Goal: Task Accomplishment & Management: Use online tool/utility

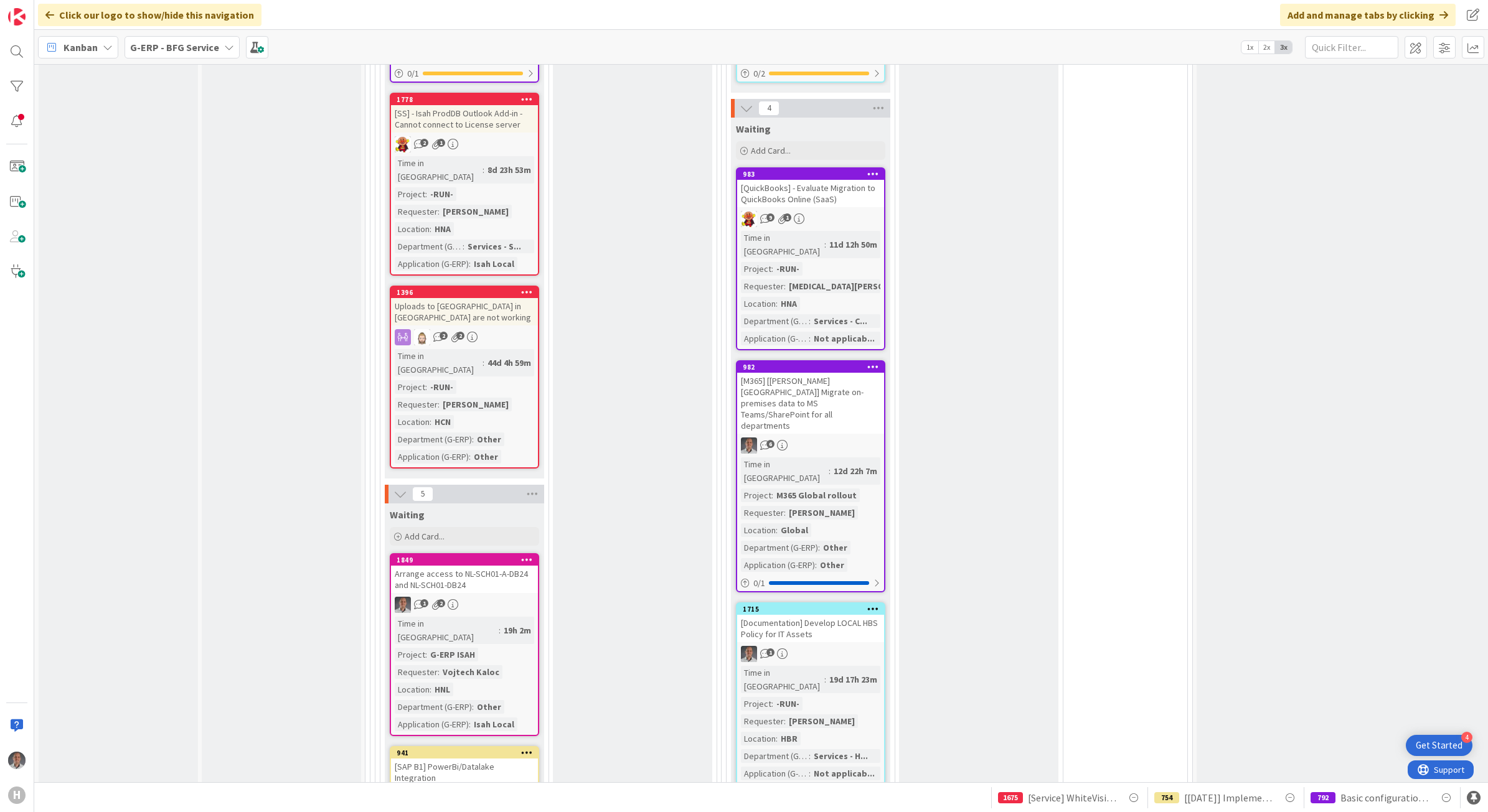
scroll to position [1089, 0]
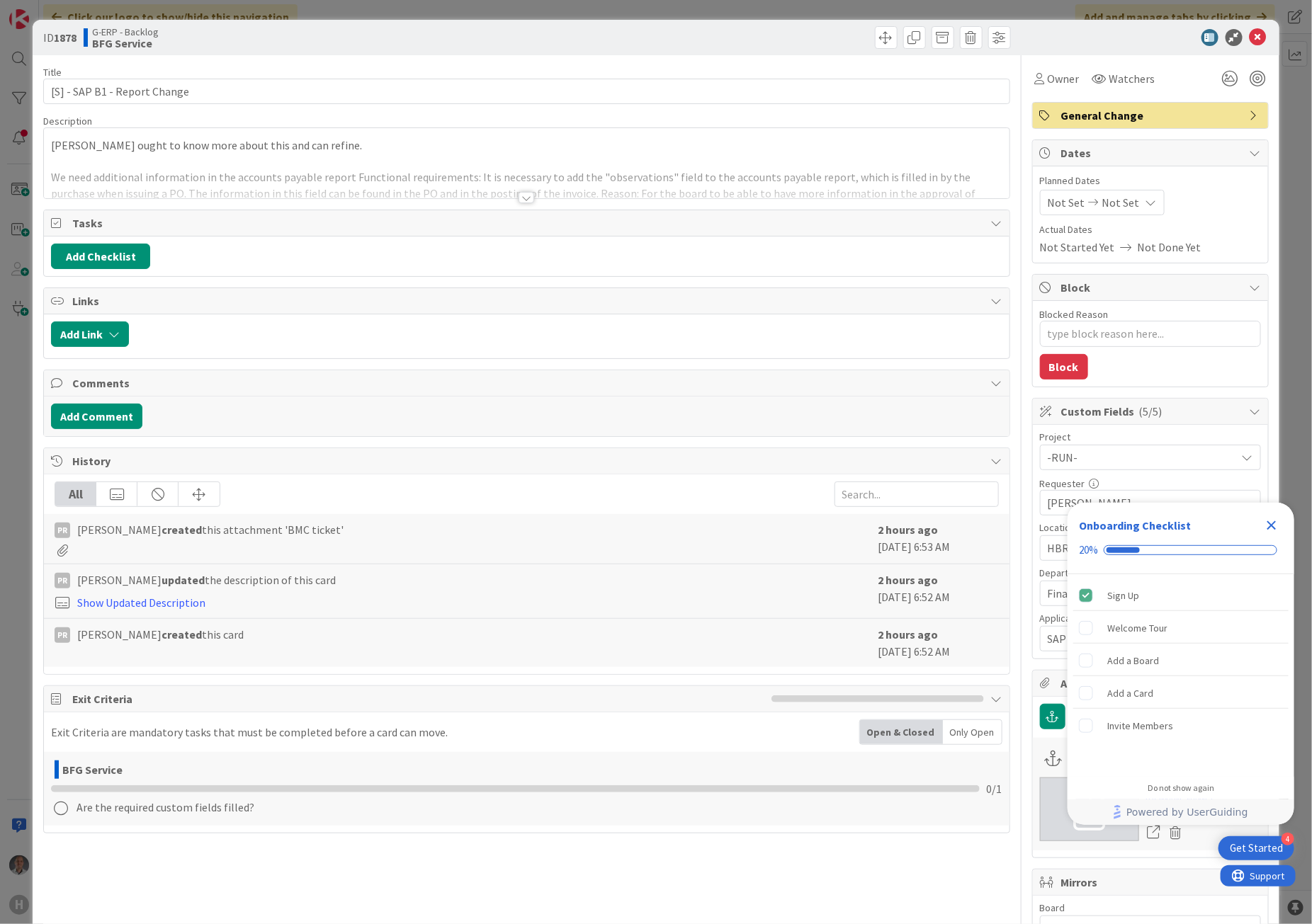
click at [519, 199] on div at bounding box center [526, 197] width 16 height 11
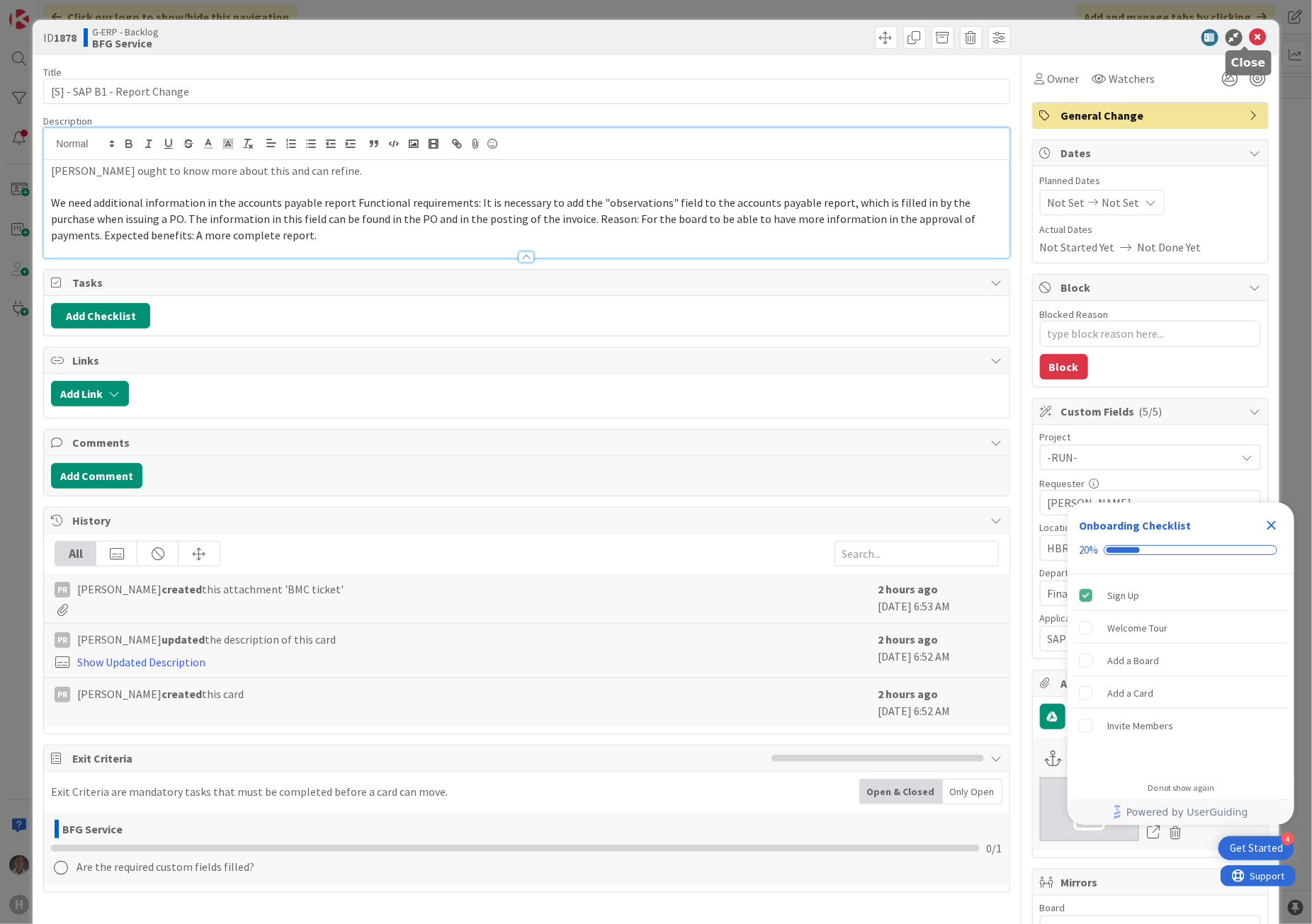
click at [1250, 39] on icon at bounding box center [1258, 37] width 17 height 17
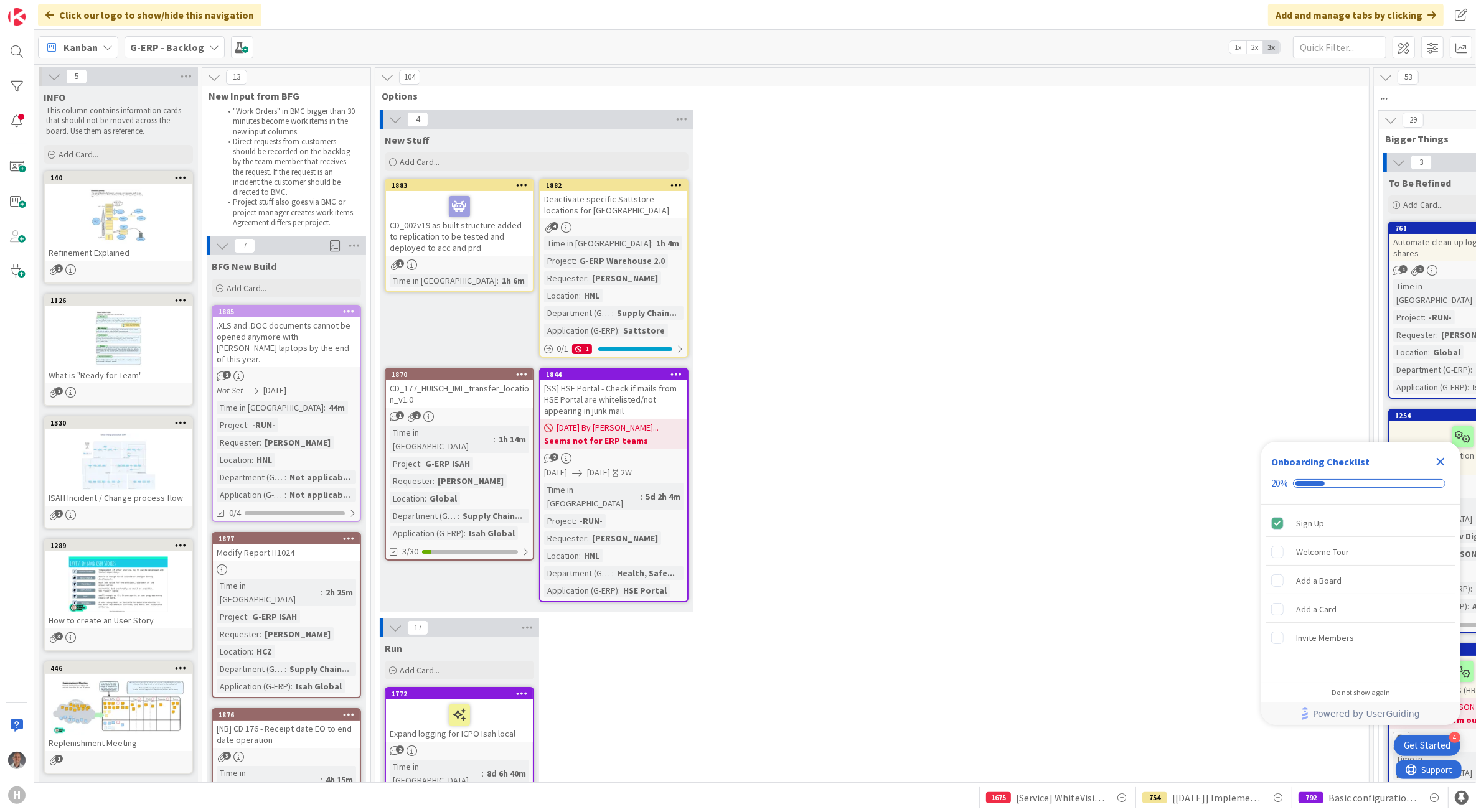
click at [170, 50] on b "G-ERP - Backlog" at bounding box center [167, 47] width 74 height 13
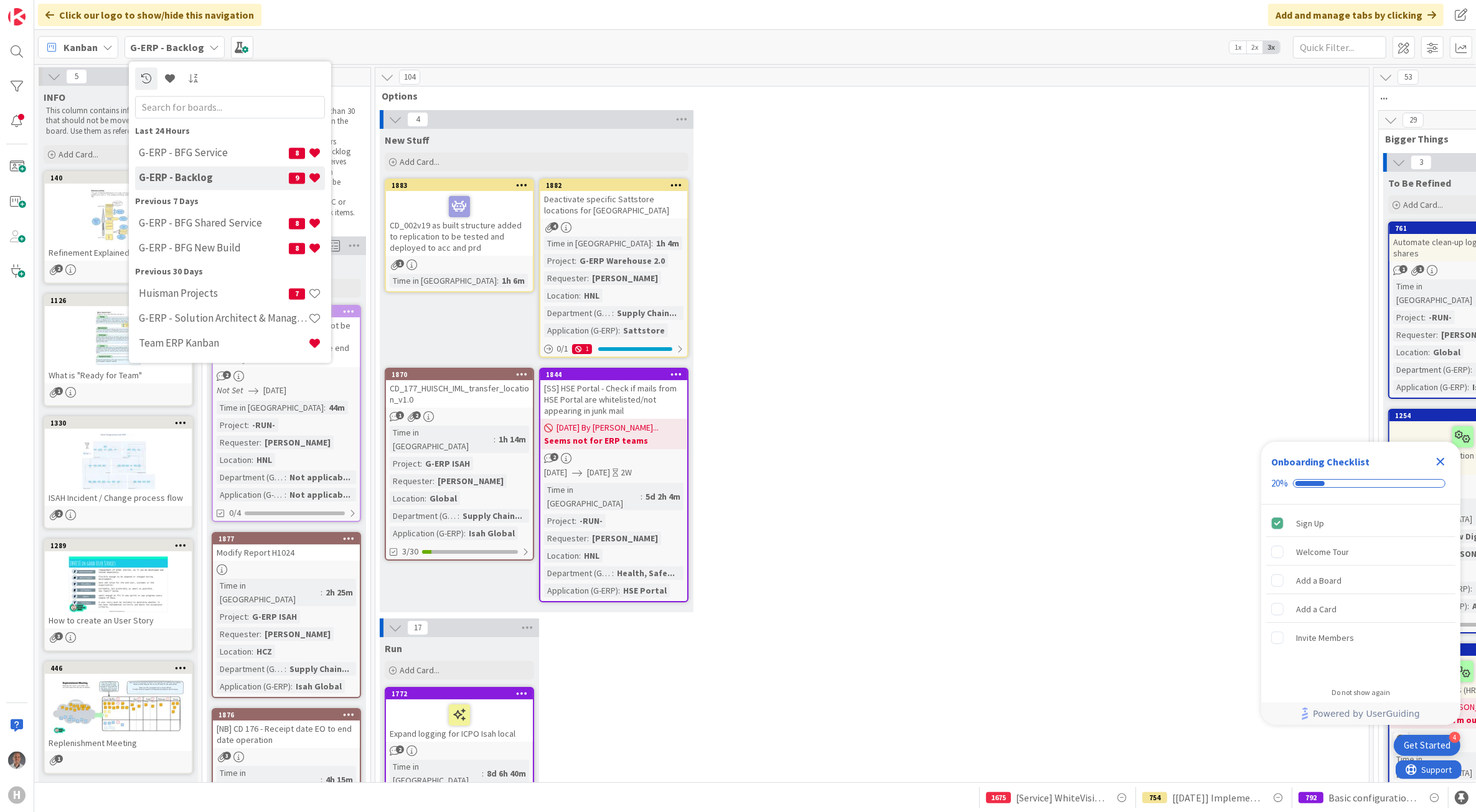
click at [240, 156] on h4 "G-ERP - BFG Service" at bounding box center [213, 153] width 150 height 13
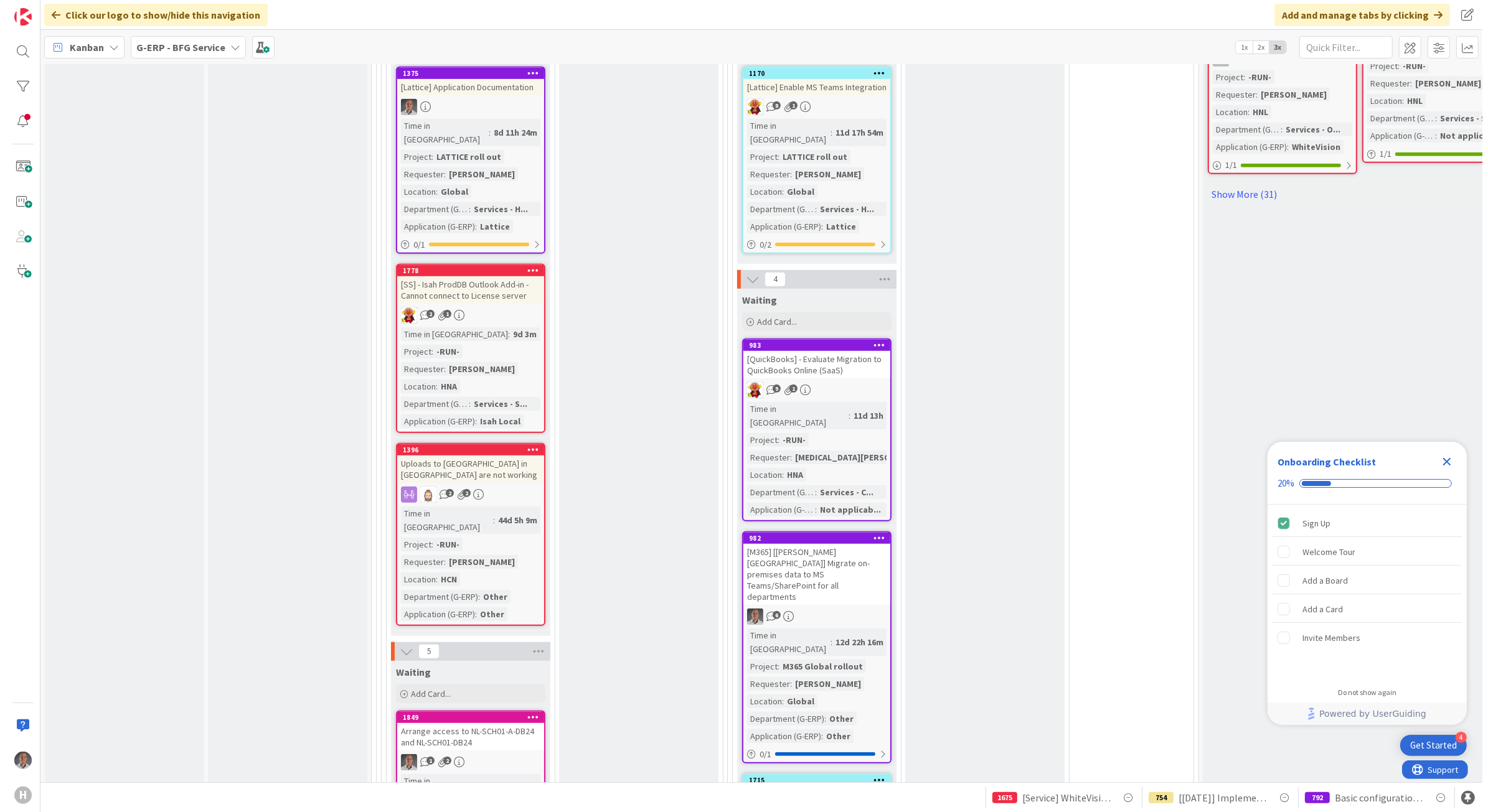
scroll to position [1011, 0]
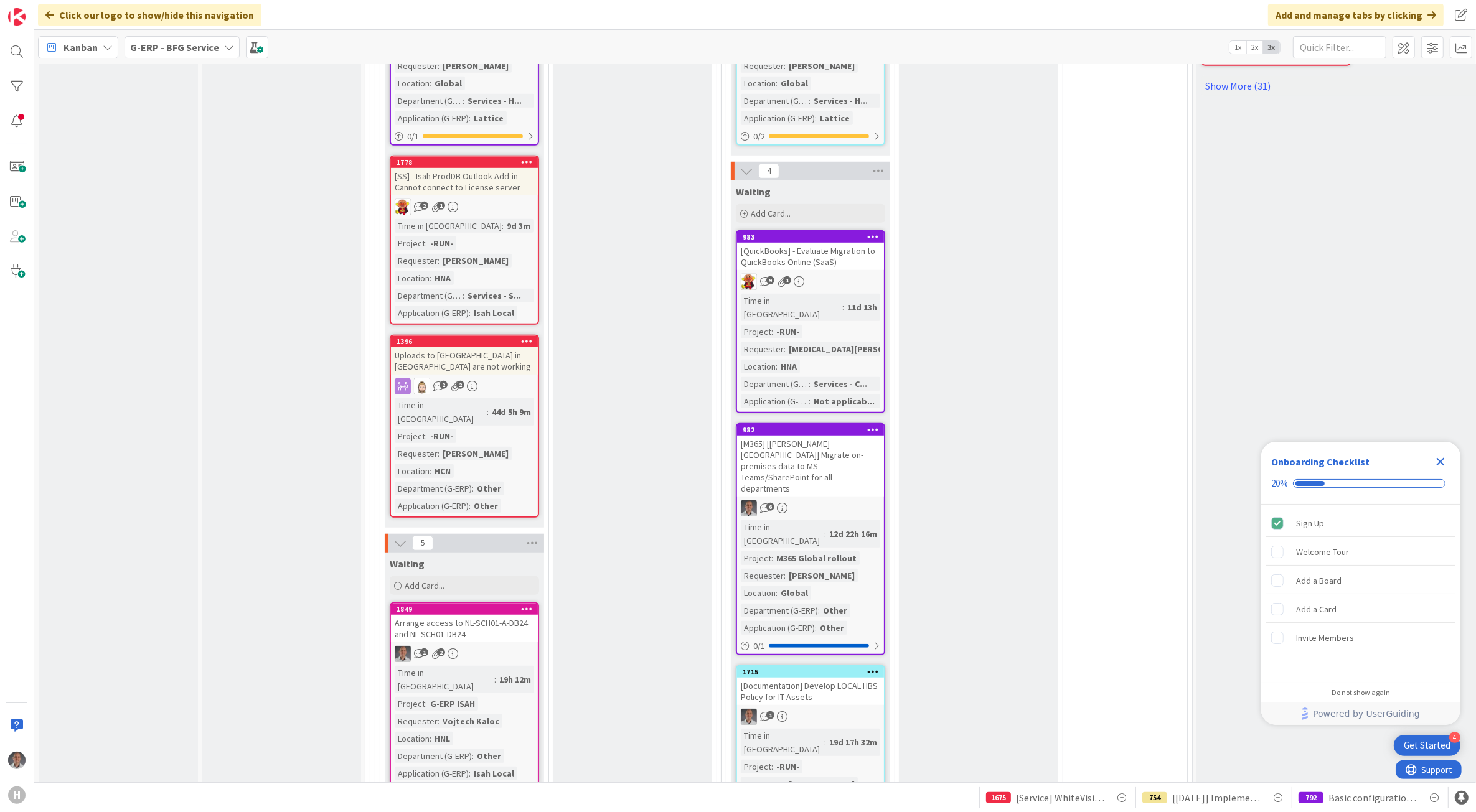
click at [496, 615] on div "Arrange access to NL-SCH01-A-DB24 and NL-SCH01-DB24" at bounding box center [464, 628] width 147 height 27
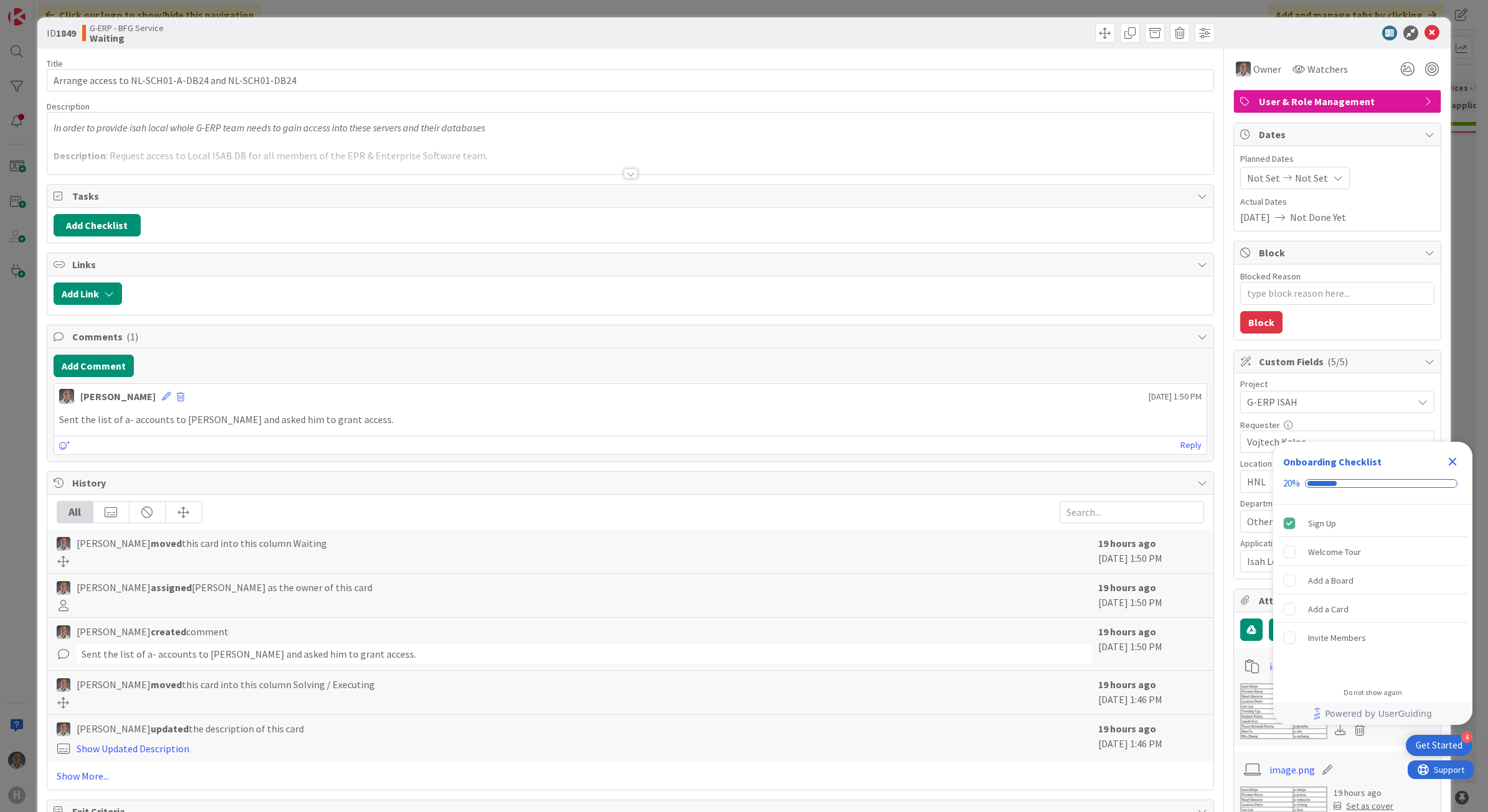
type textarea "x"
click at [628, 172] on div at bounding box center [630, 173] width 14 height 10
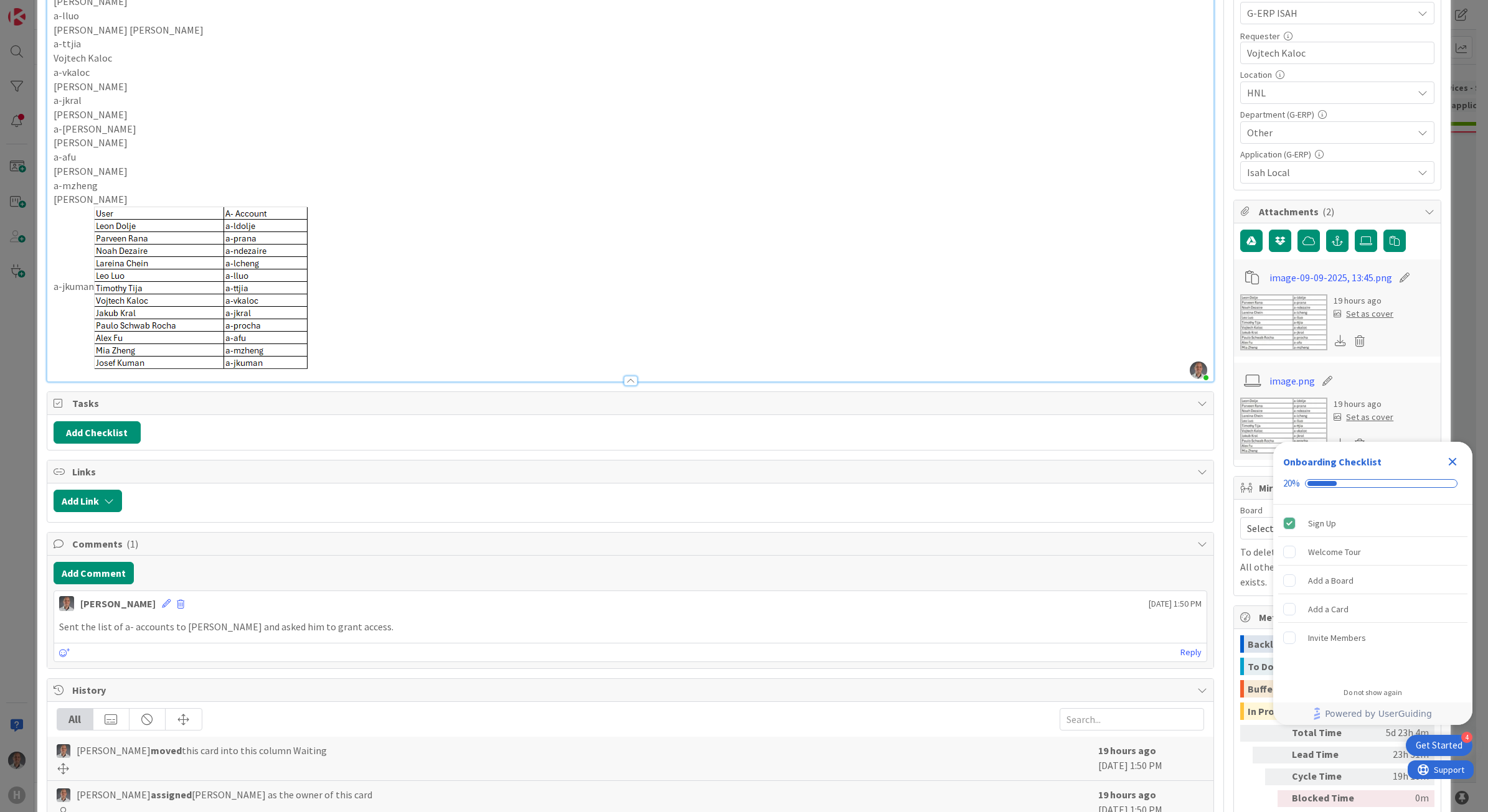
scroll to position [371, 0]
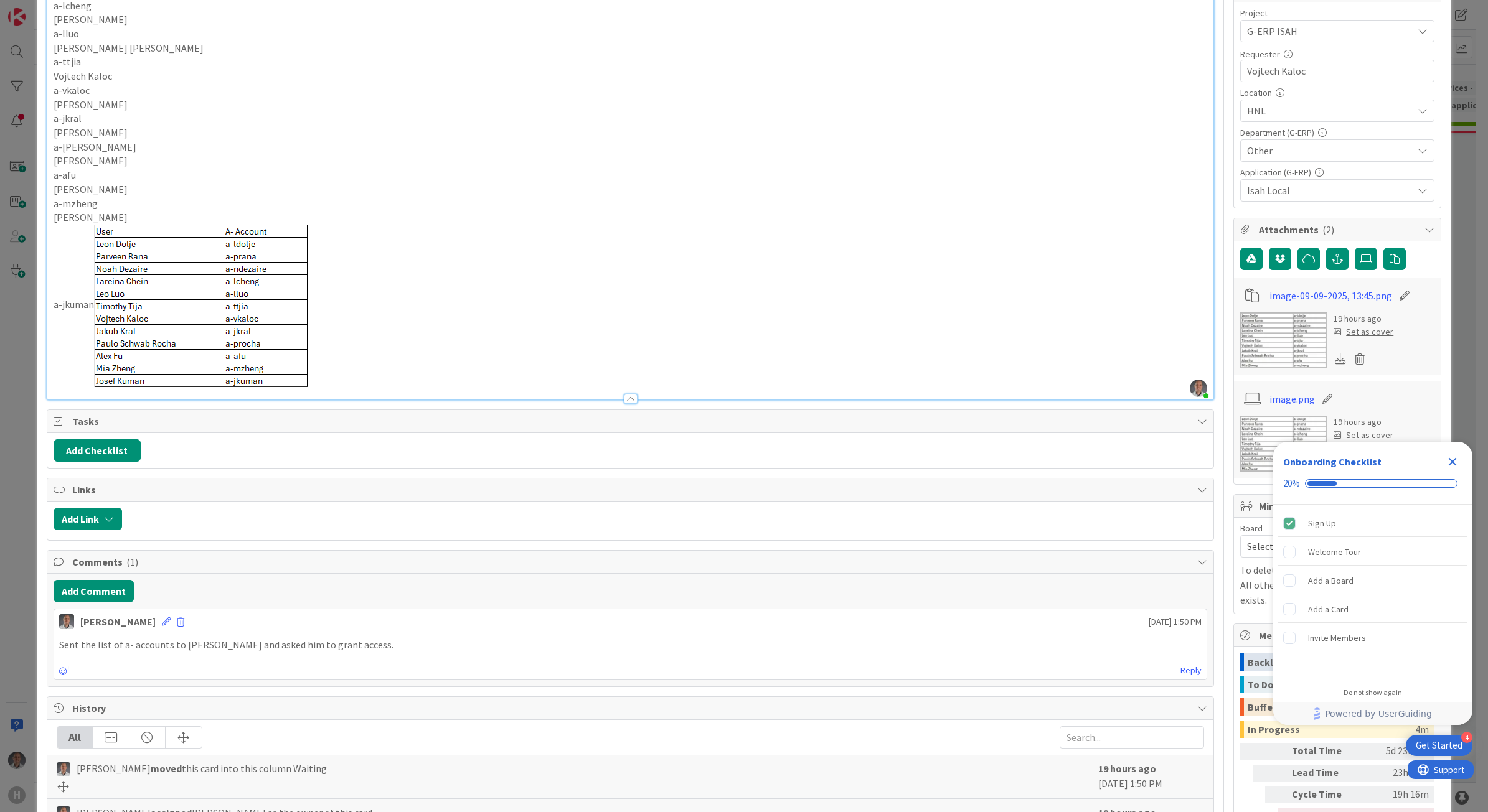
click at [624, 400] on div at bounding box center [630, 398] width 14 height 10
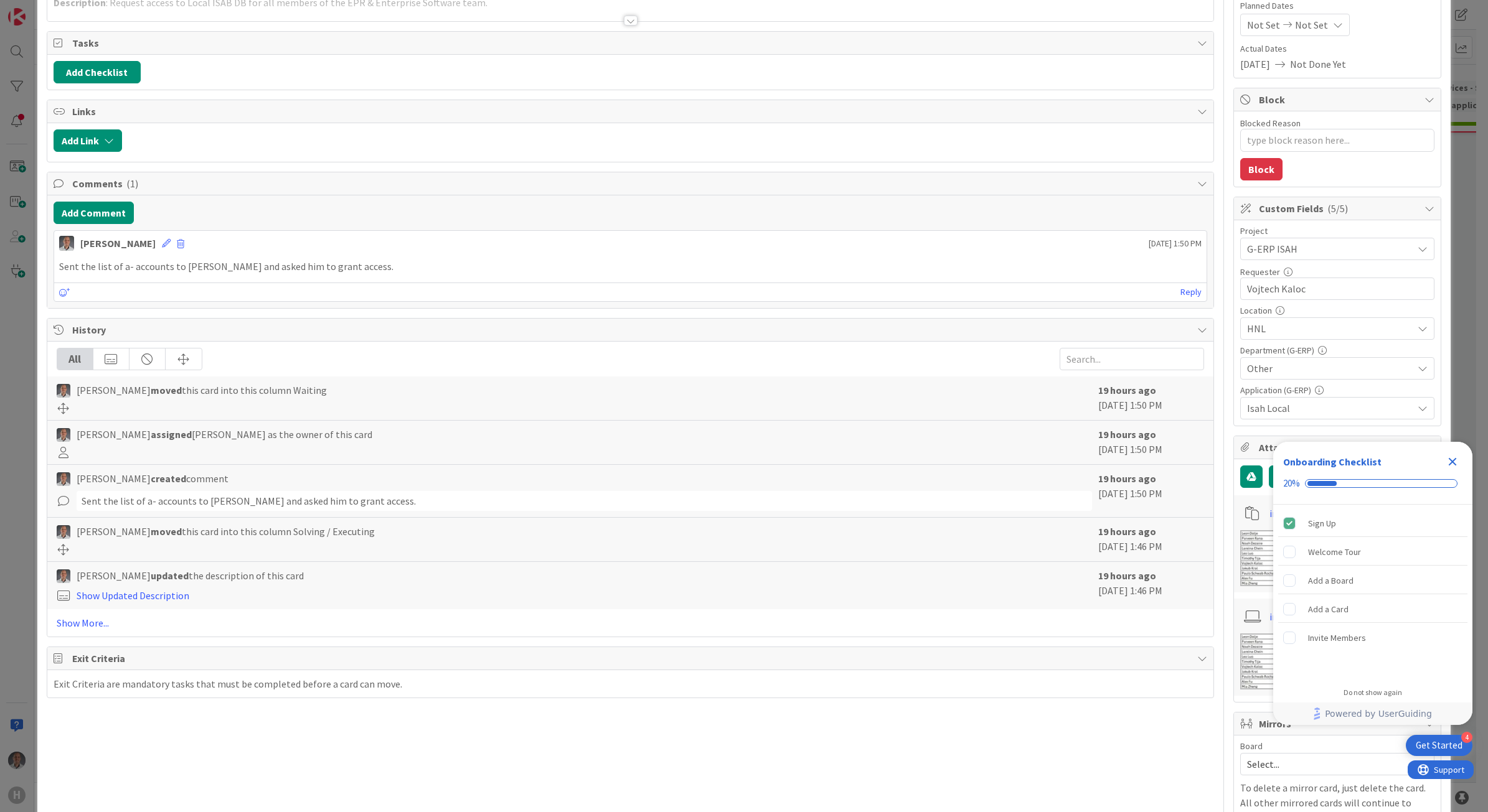
scroll to position [0, 0]
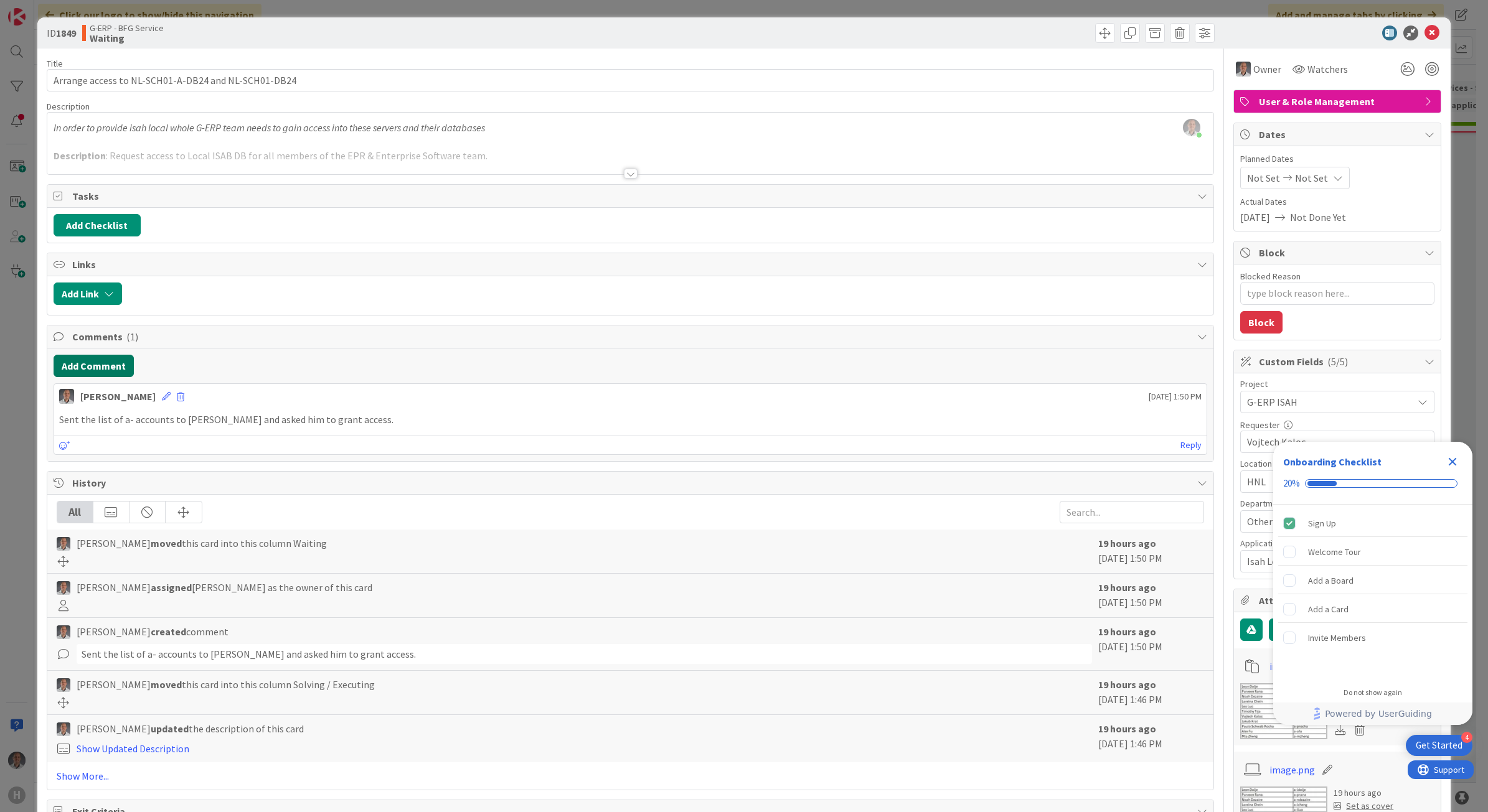
click at [107, 374] on button "Add Comment" at bounding box center [93, 366] width 81 height 23
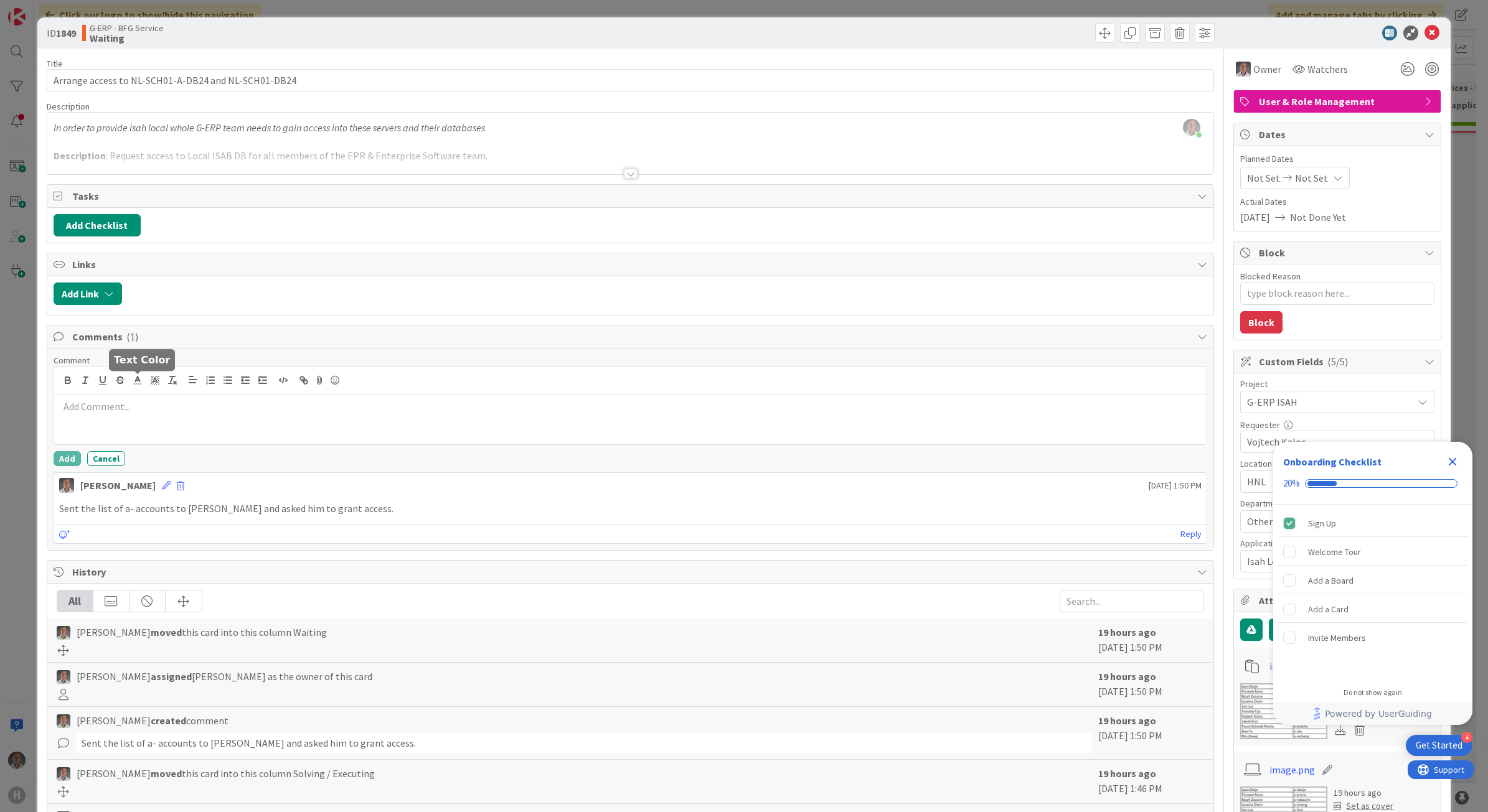
click at [217, 418] on div at bounding box center [630, 419] width 1153 height 50
click at [207, 408] on p "Access has been granted to the" at bounding box center [630, 406] width 1143 height 14
click at [231, 406] on p "Access has been granted to the" at bounding box center [630, 406] width 1143 height 14
drag, startPoint x: 1451, startPoint y: 462, endPoint x: 1337, endPoint y: 455, distance: 114.2
click at [1152, 462] on icon "Close Checklist" at bounding box center [1453, 462] width 8 height 8
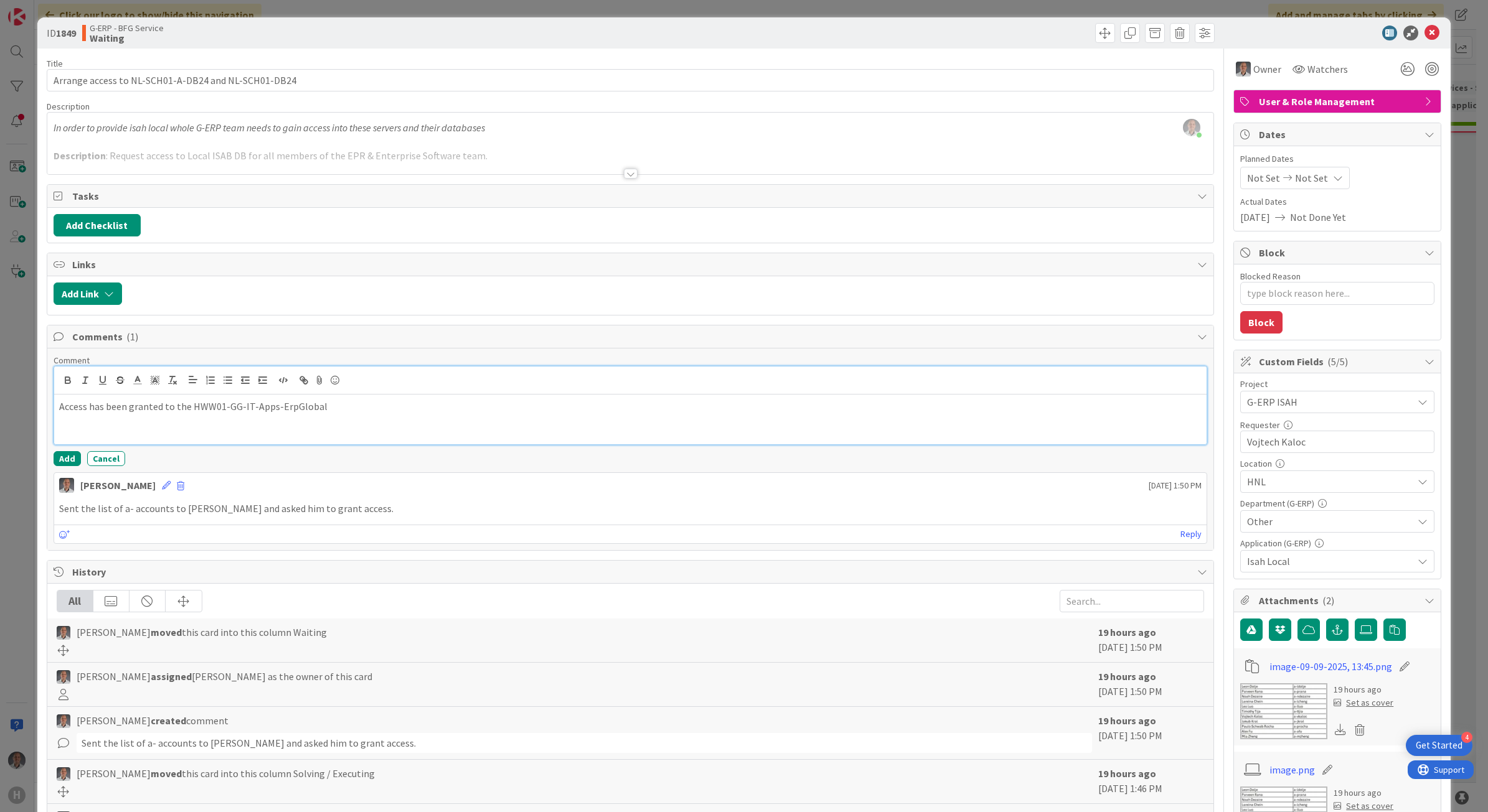
click at [462, 405] on p "Access has been granted to the HWW01-GG-IT-Apps-ErpGlobal" at bounding box center [630, 406] width 1143 height 14
click at [338, 411] on p "Access has been granted to the HWW01-GG-IT-Apps-ErpGlobal" at bounding box center [630, 406] width 1143 height 14
click at [338, 405] on p "Access has been granted to the HWW01-GG-IT-Apps-ErpGlobal" at bounding box center [630, 406] width 1143 height 14
click at [341, 404] on p "Access has been granted to the HWW01-GG-IT-Apps-ErpGlobal" at bounding box center [630, 406] width 1143 height 14
click at [330, 406] on p "Access has been granted to the HWW01-GG-IT-Apps-ErpGlobal" at bounding box center [630, 406] width 1143 height 14
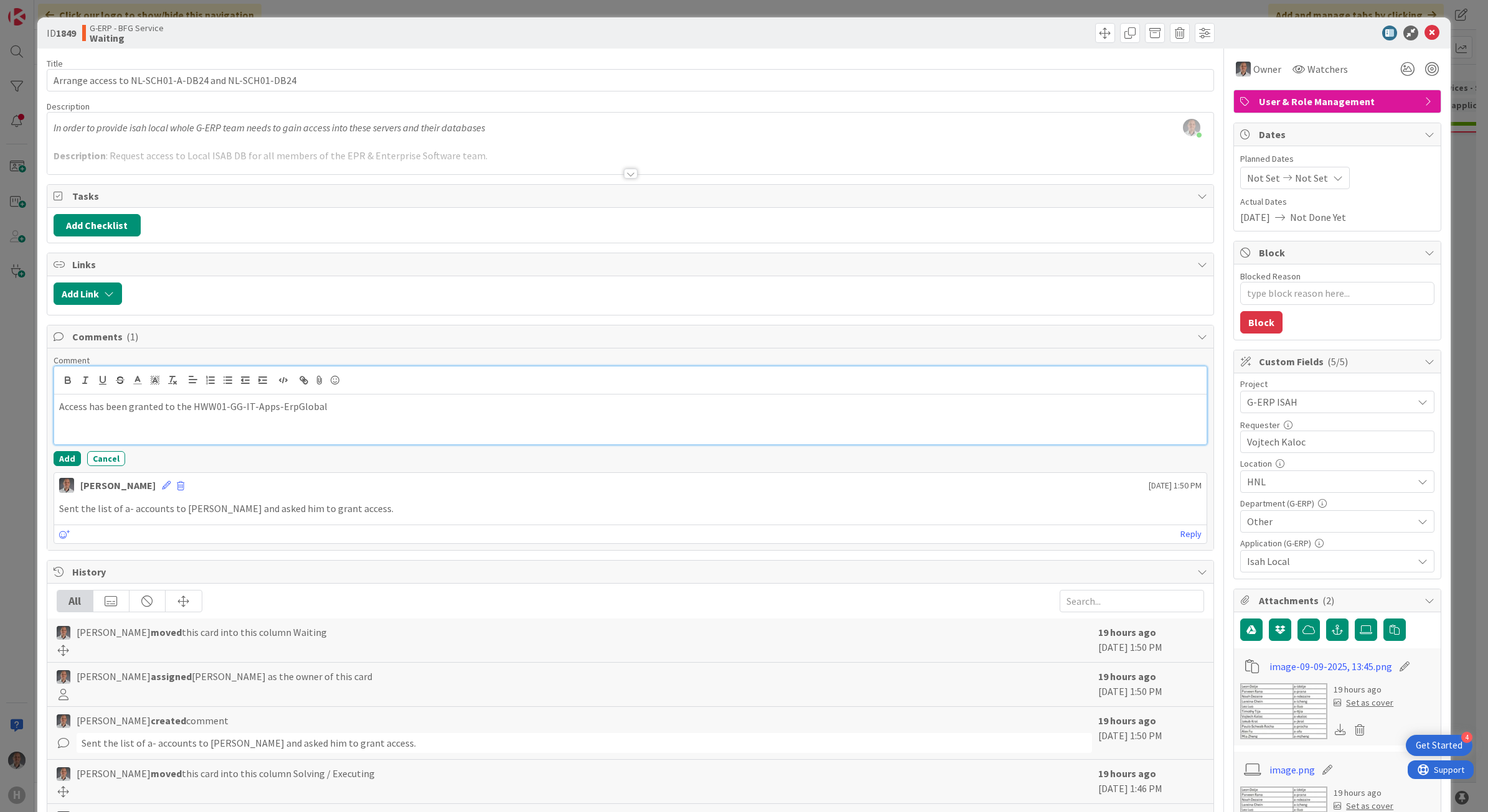
click at [337, 408] on p "Access has been granted to the HWW01-GG-IT-Apps-ErpGlobal" at bounding box center [630, 406] width 1143 height 14
click at [340, 408] on p "Access has been granted to the HWW01-GG-IT-Apps-ErpGlobal" at bounding box center [630, 406] width 1143 height 14
click at [73, 465] on button "Add" at bounding box center [67, 458] width 27 height 15
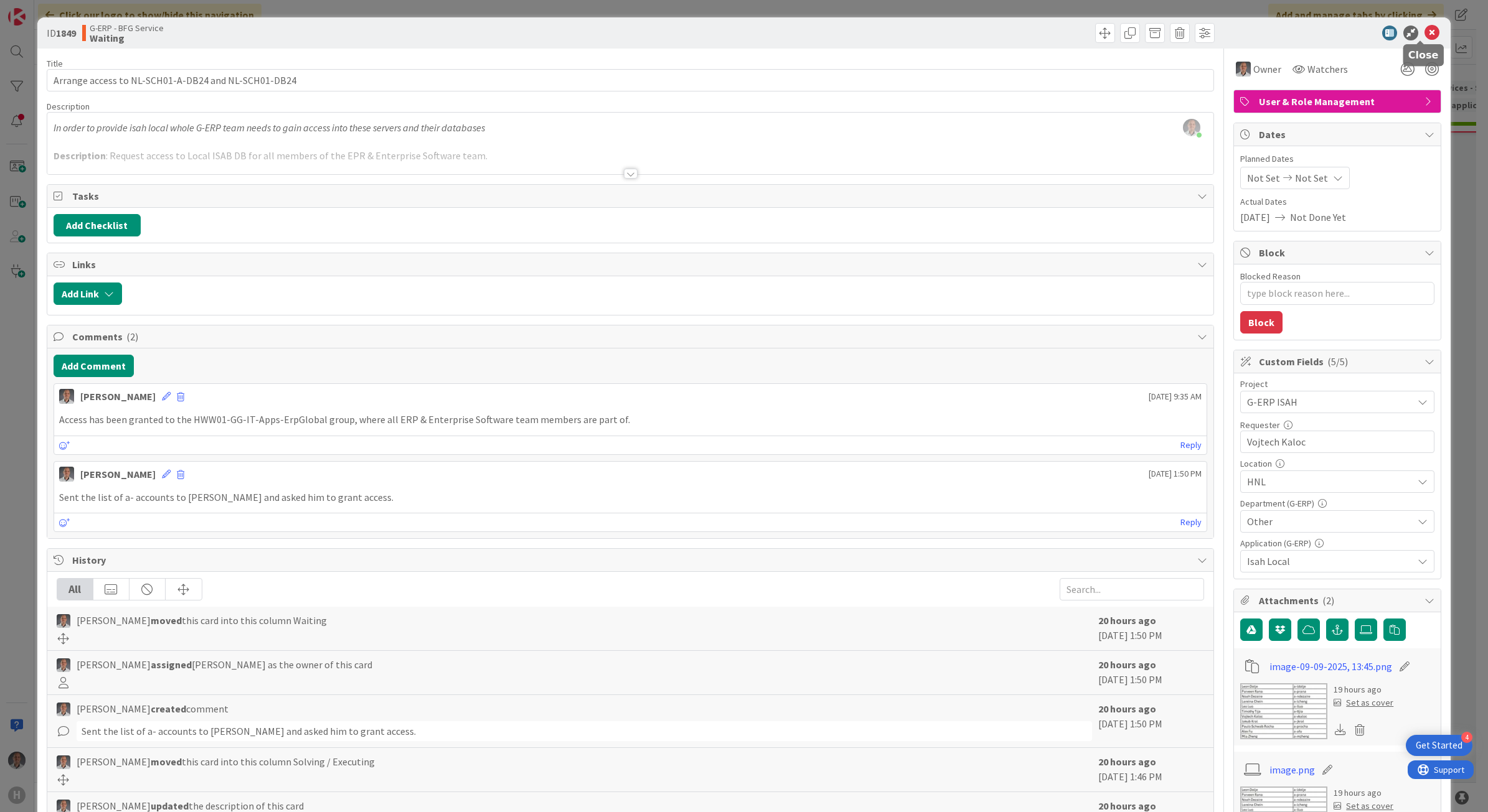
click at [1152, 36] on icon at bounding box center [1432, 33] width 15 height 15
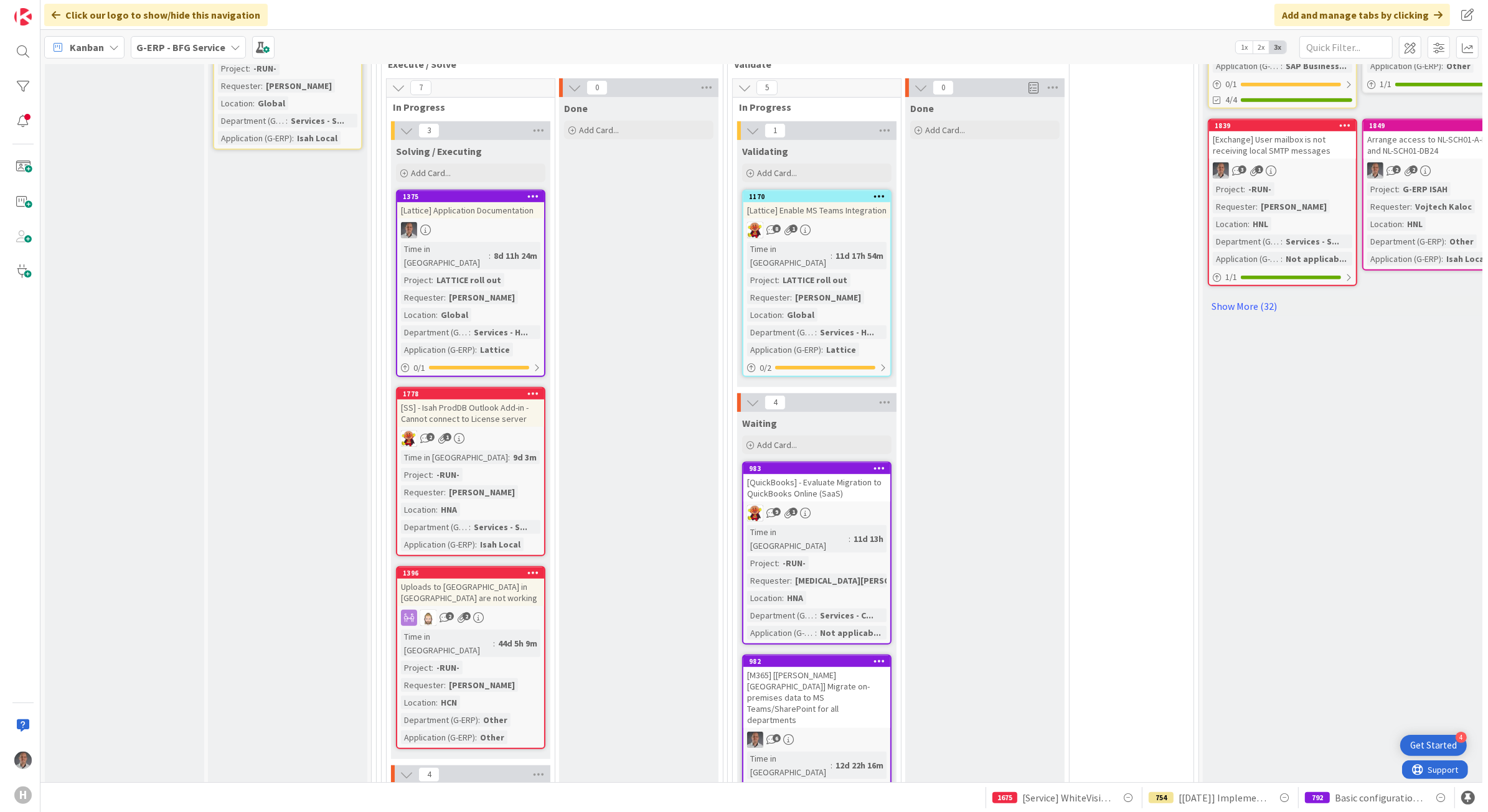
scroll to position [778, 0]
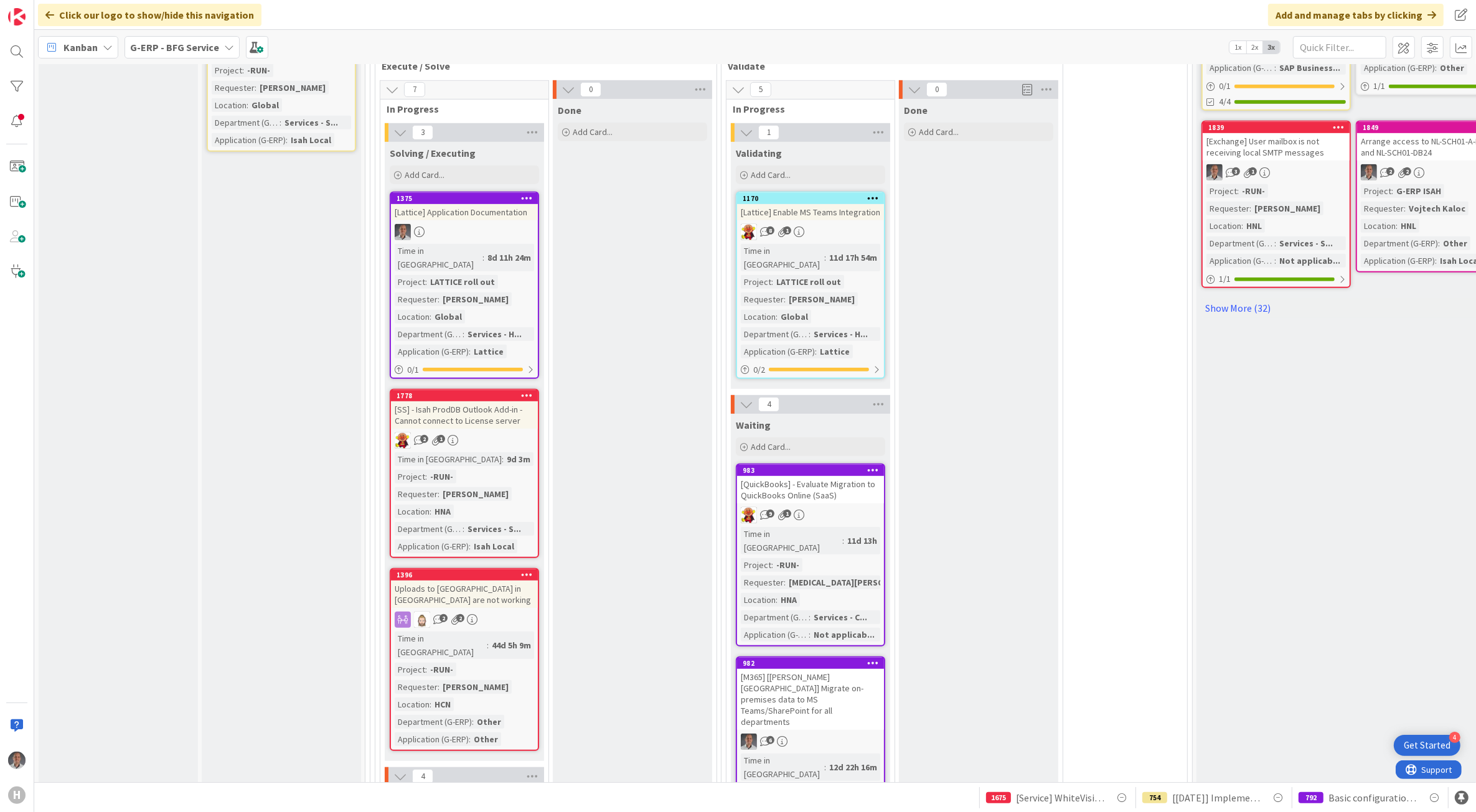
click at [452, 581] on div "Uploads to [GEOGRAPHIC_DATA] in [GEOGRAPHIC_DATA] are not working" at bounding box center [464, 594] width 147 height 27
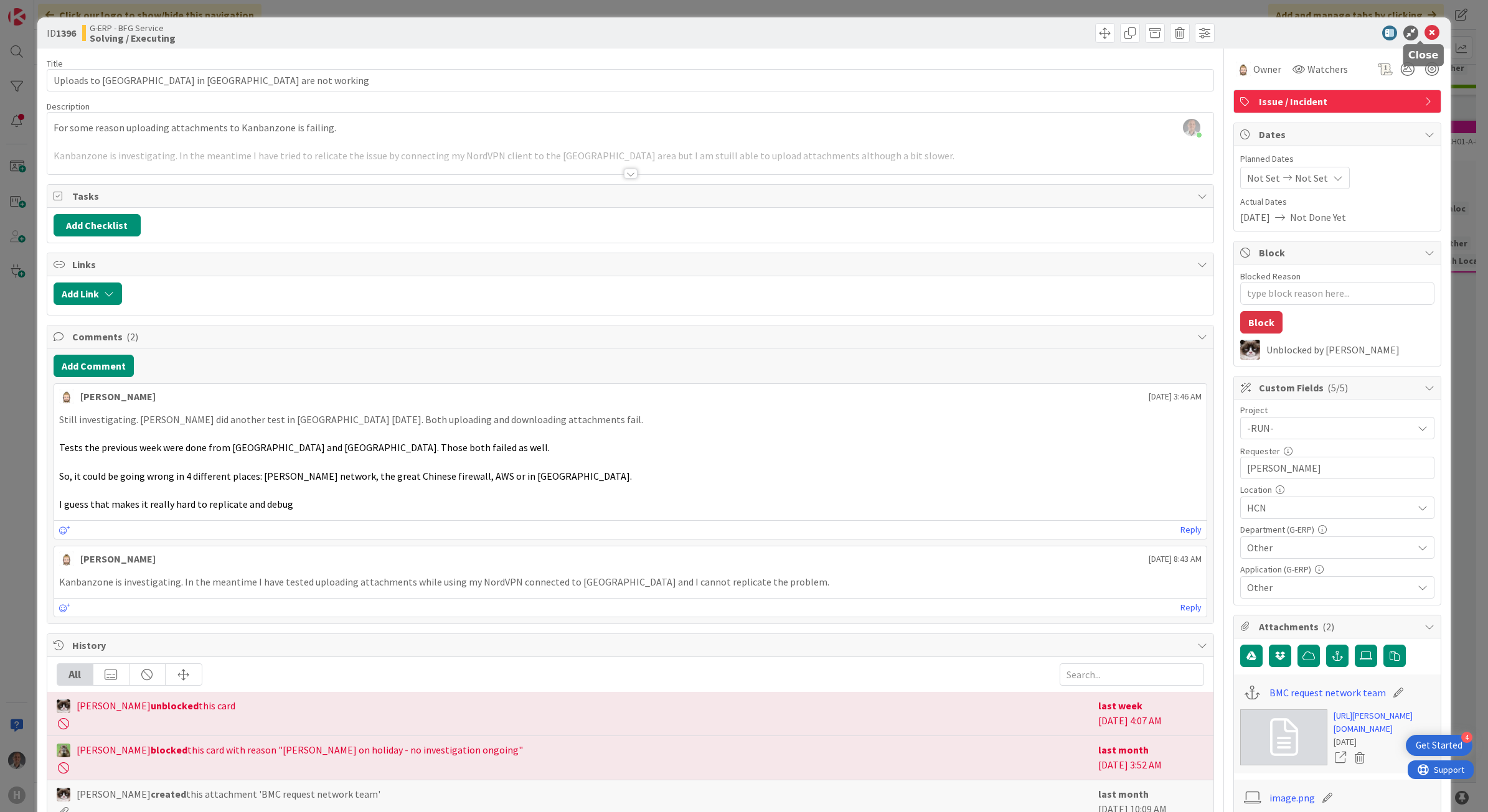
click at [1152, 30] on icon at bounding box center [1432, 33] width 15 height 15
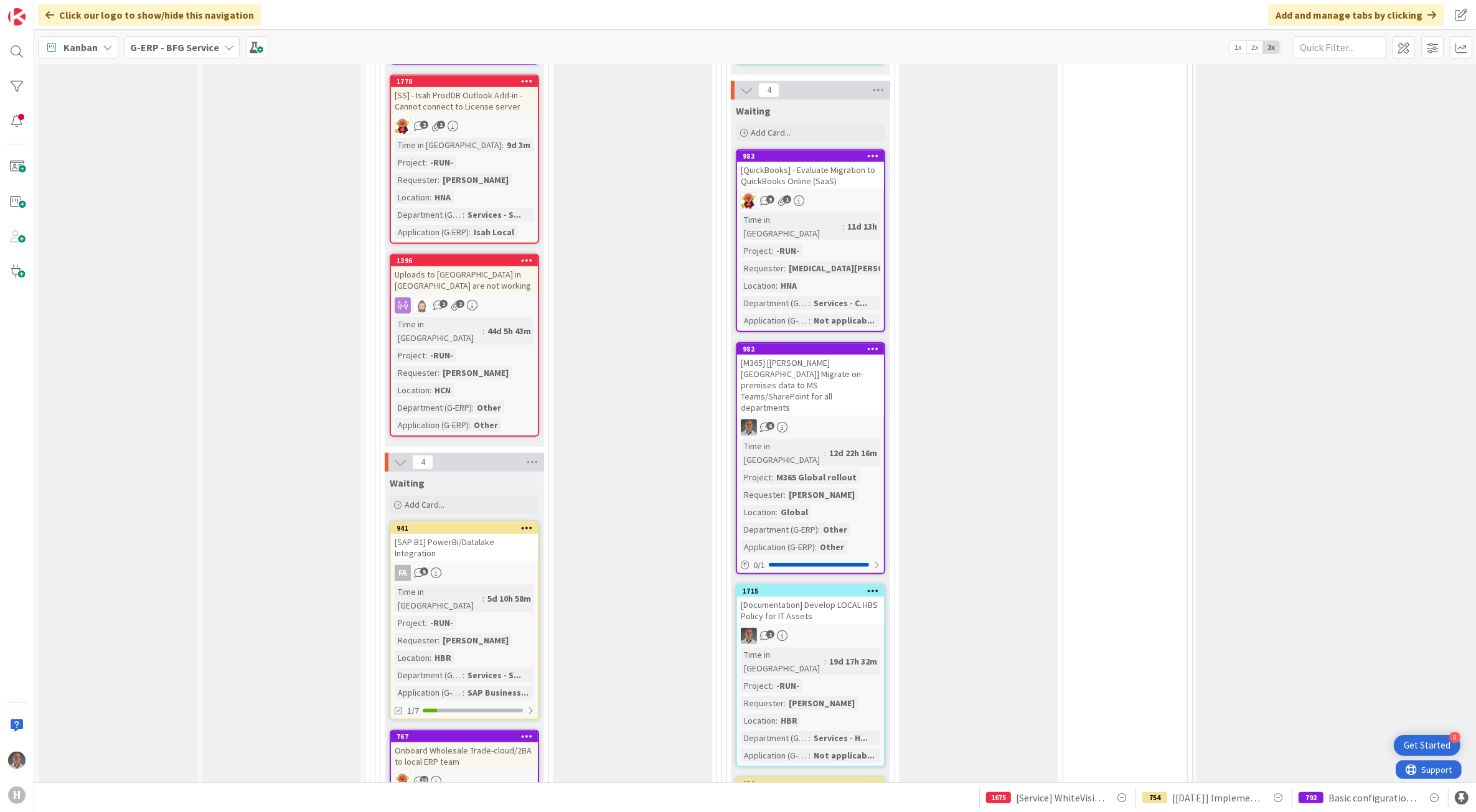
scroll to position [856, 0]
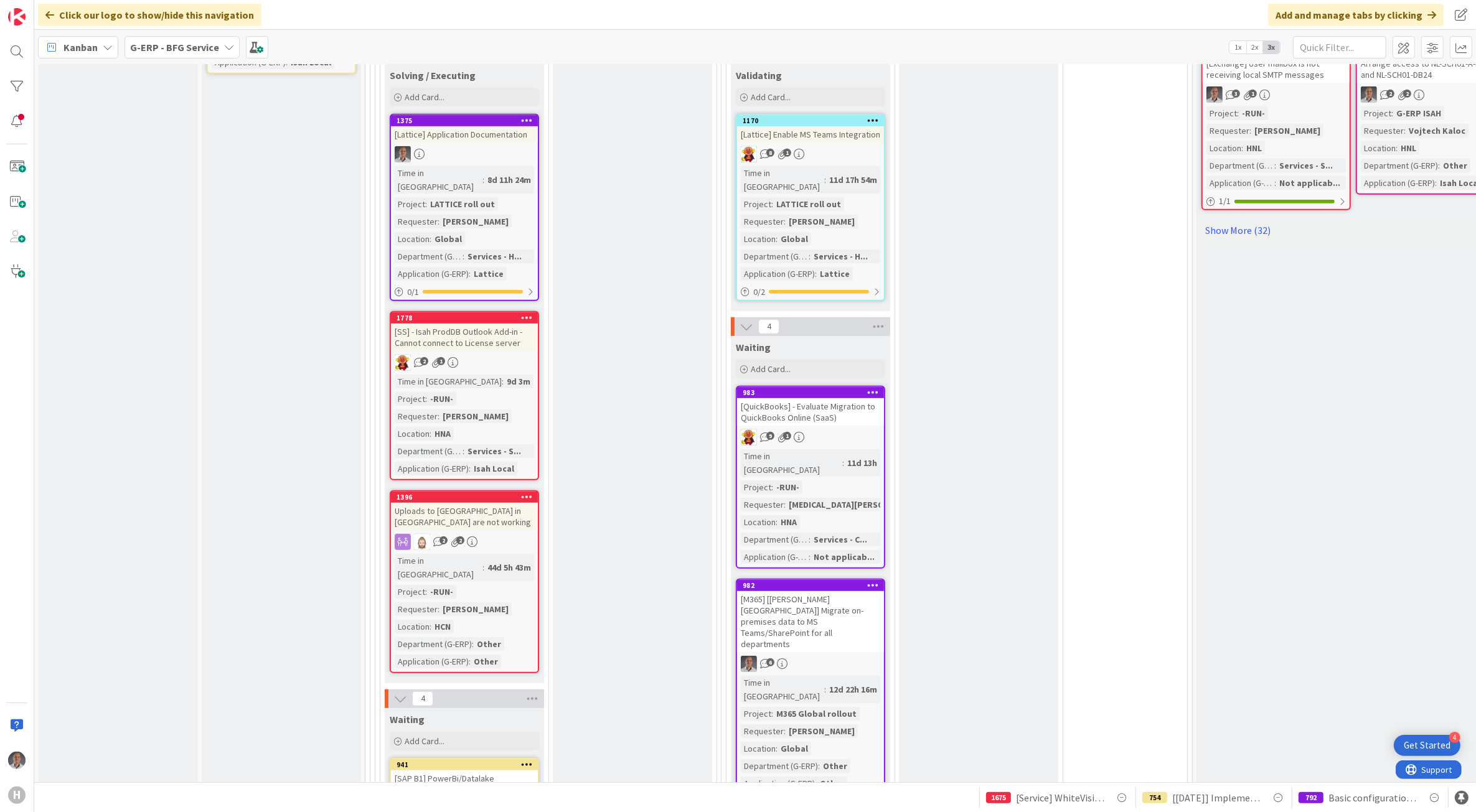
click at [197, 42] on b "G-ERP - BFG Service" at bounding box center [175, 47] width 89 height 13
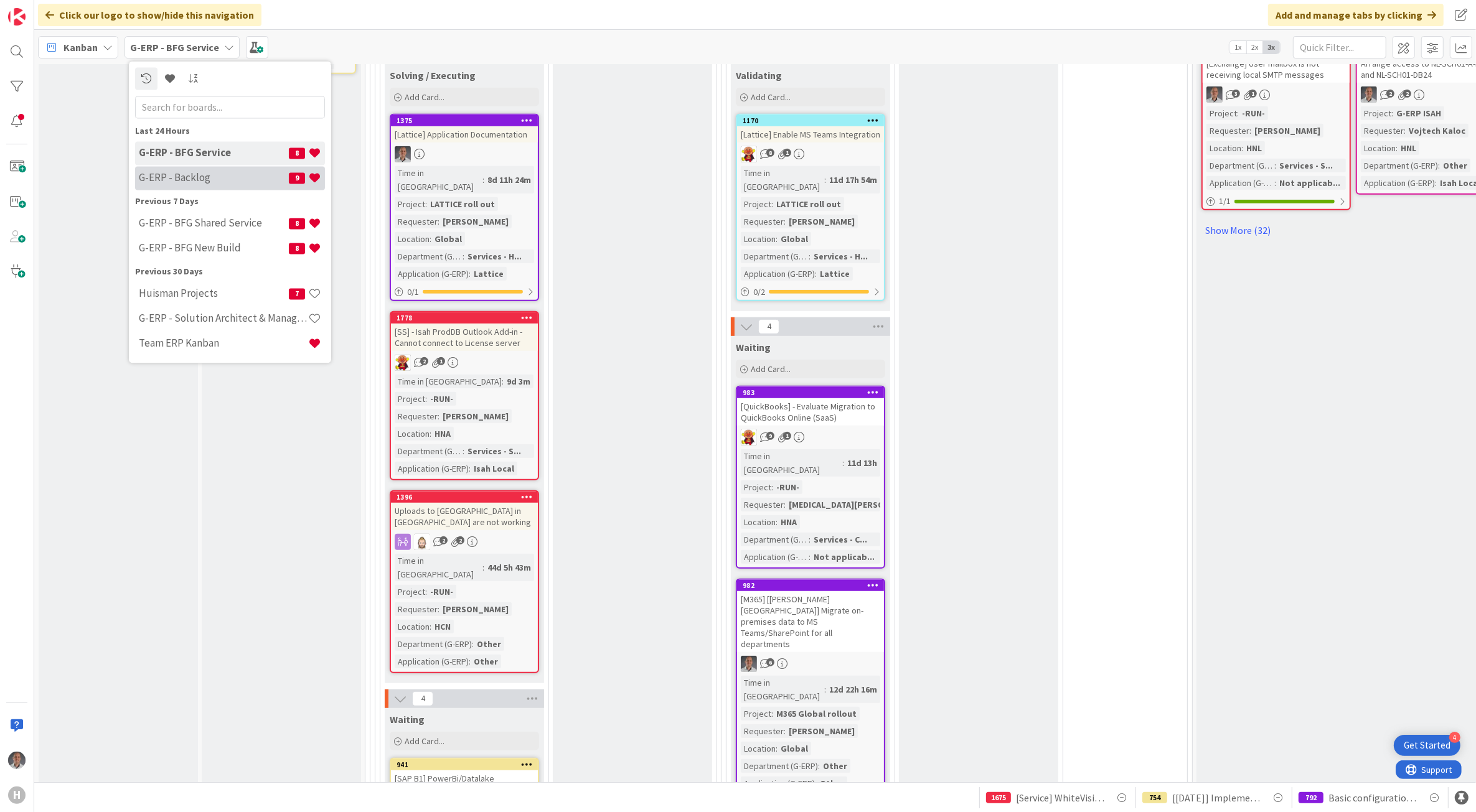
click at [195, 185] on div "G-ERP - Backlog 9" at bounding box center [230, 178] width 190 height 24
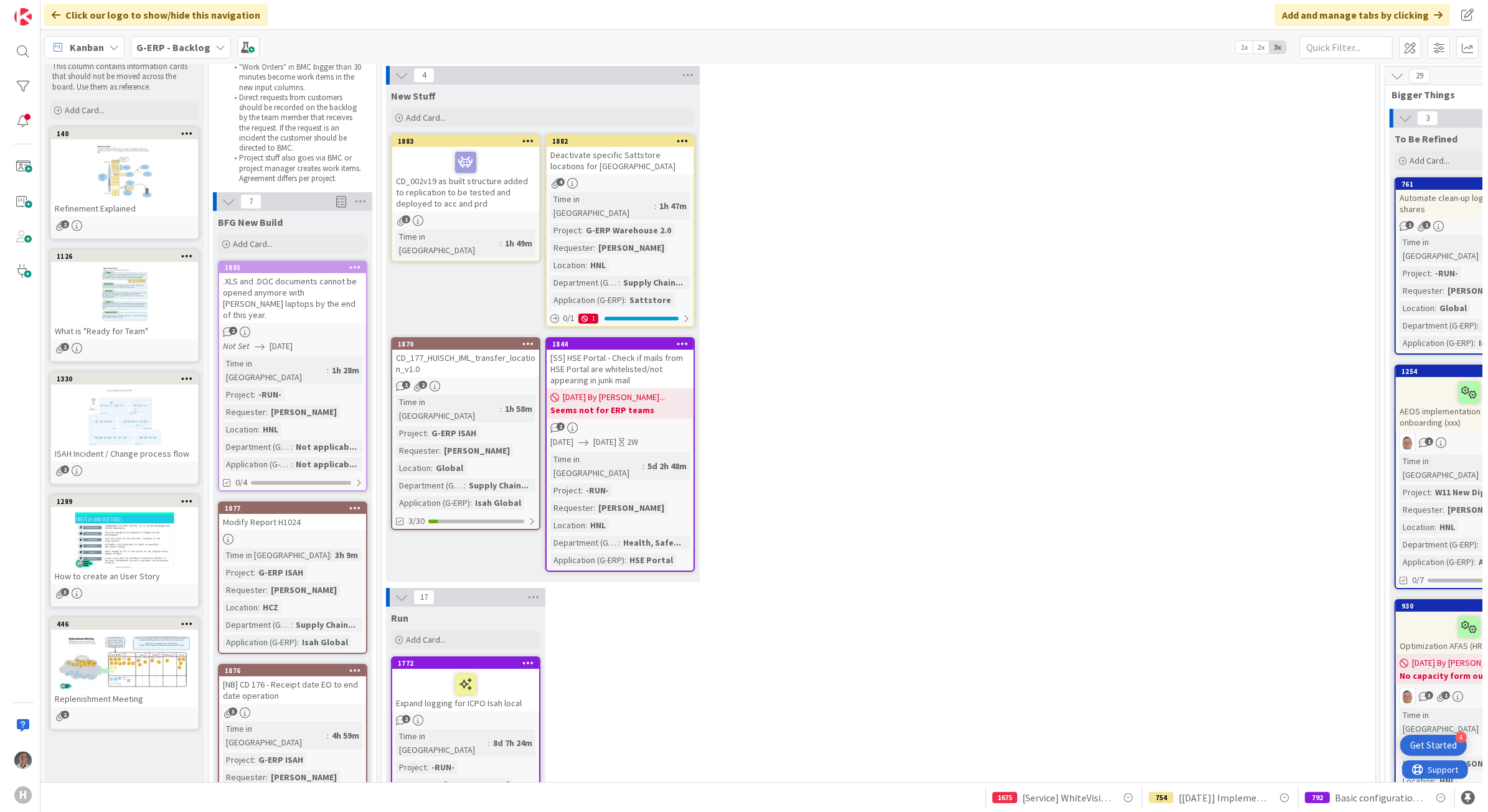
scroll to position [78, 0]
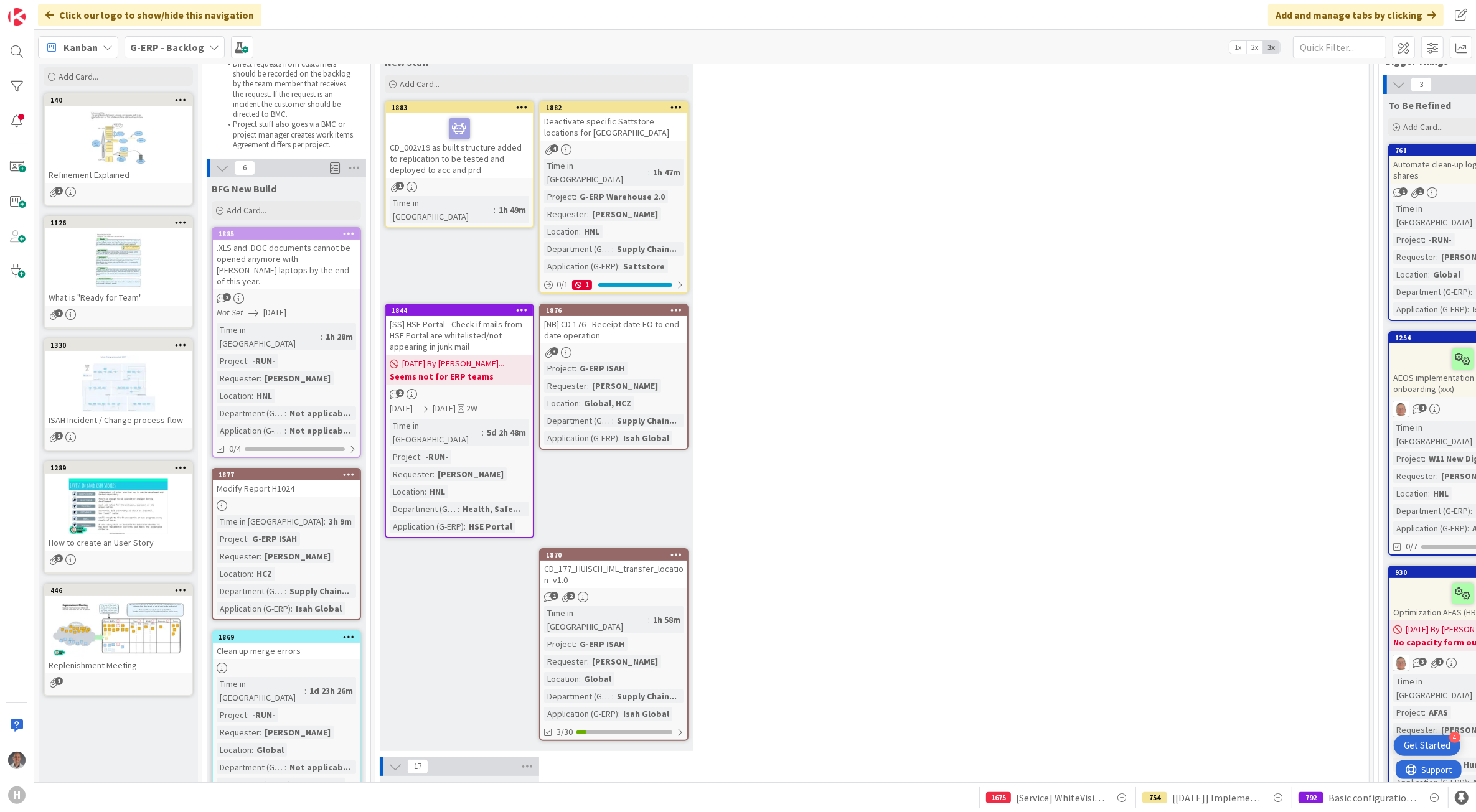
click at [496, 148] on div "CD_002v19 as built structure added to replication to be tested and deployed to …" at bounding box center [459, 145] width 147 height 65
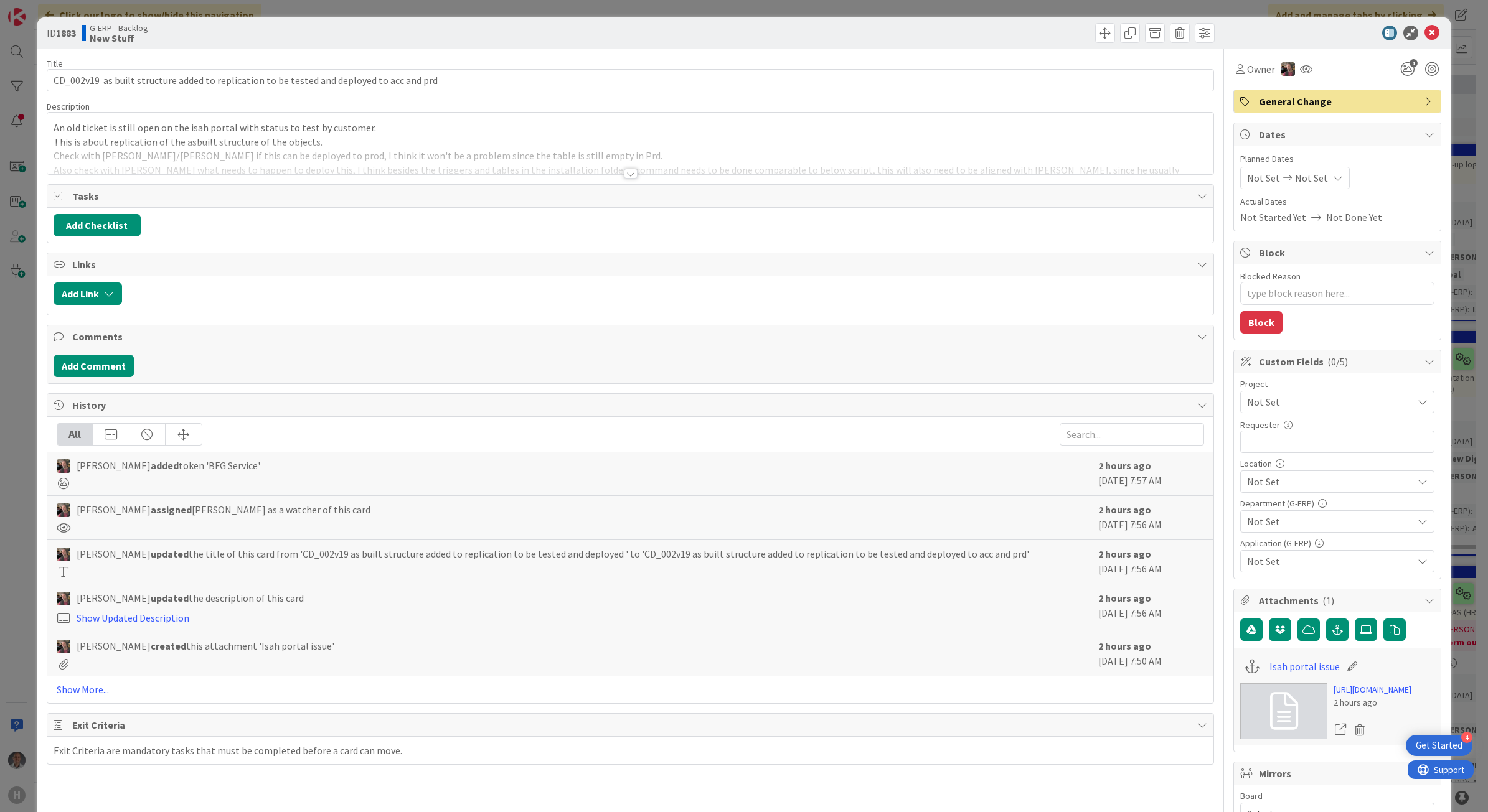
click at [624, 175] on div at bounding box center [630, 173] width 14 height 10
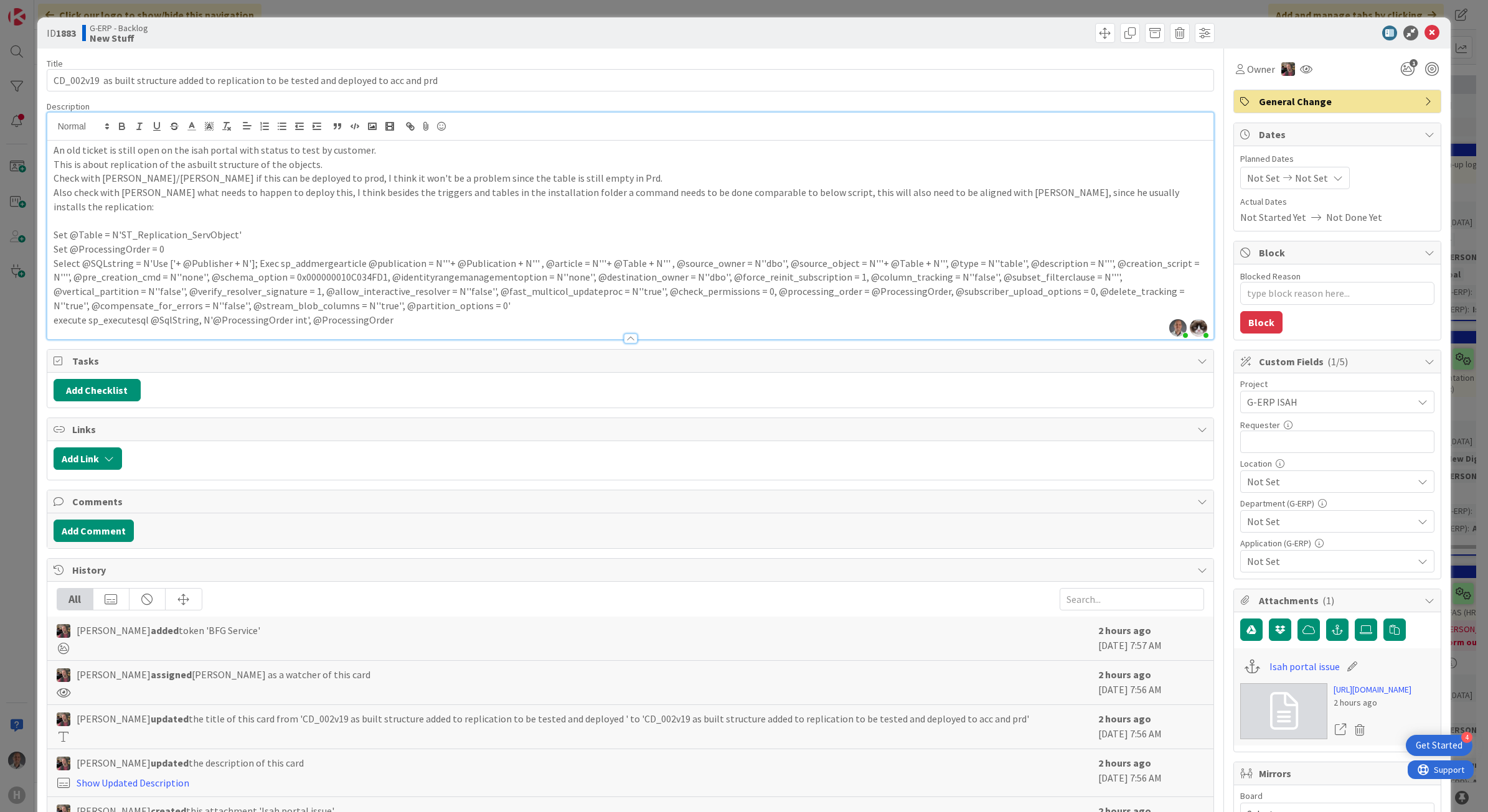
type textarea "x"
type input "[PERSON_NAME]"
click at [1152, 29] on icon at bounding box center [1432, 33] width 15 height 15
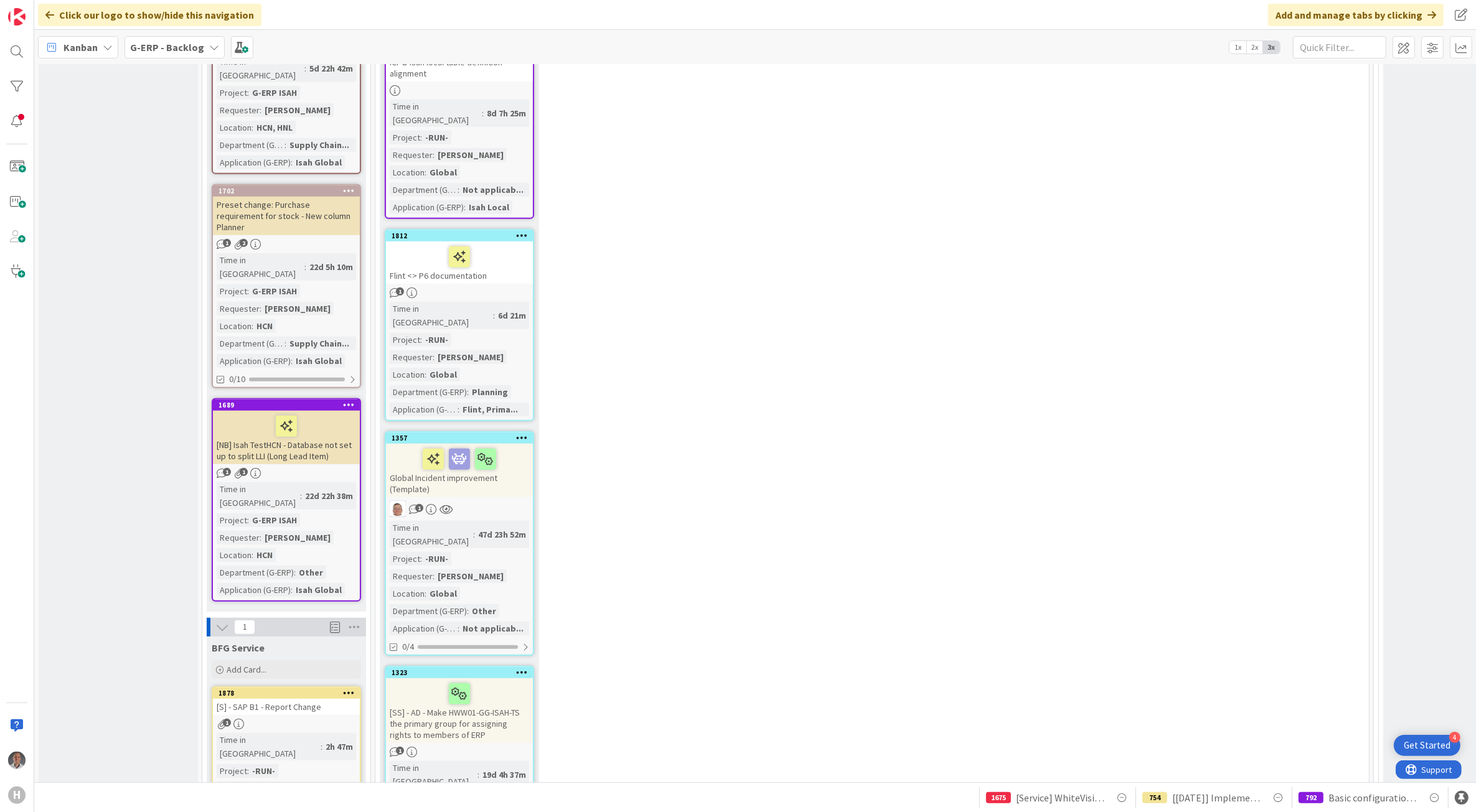
scroll to position [1011, 0]
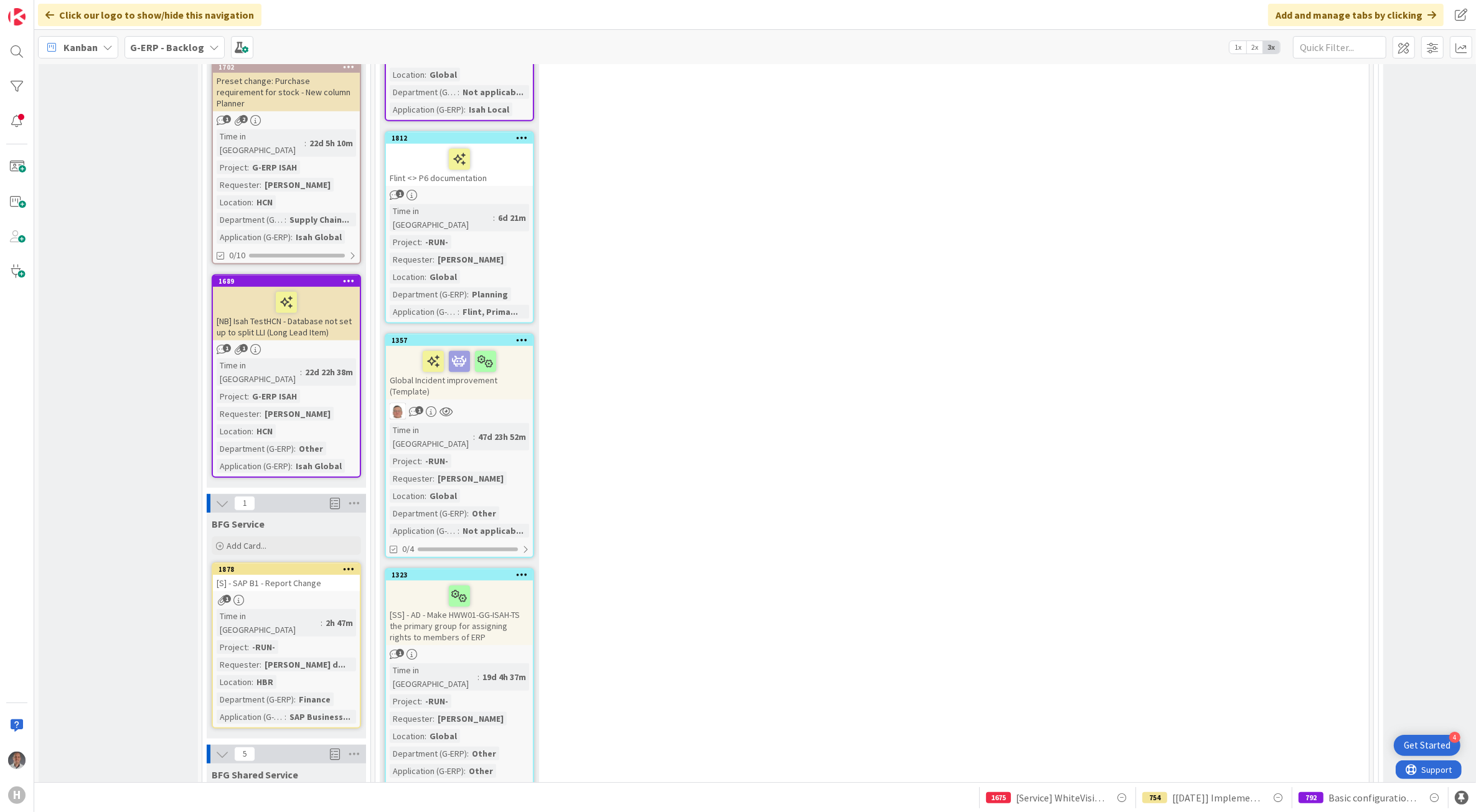
click at [349, 564] on icon at bounding box center [349, 568] width 12 height 9
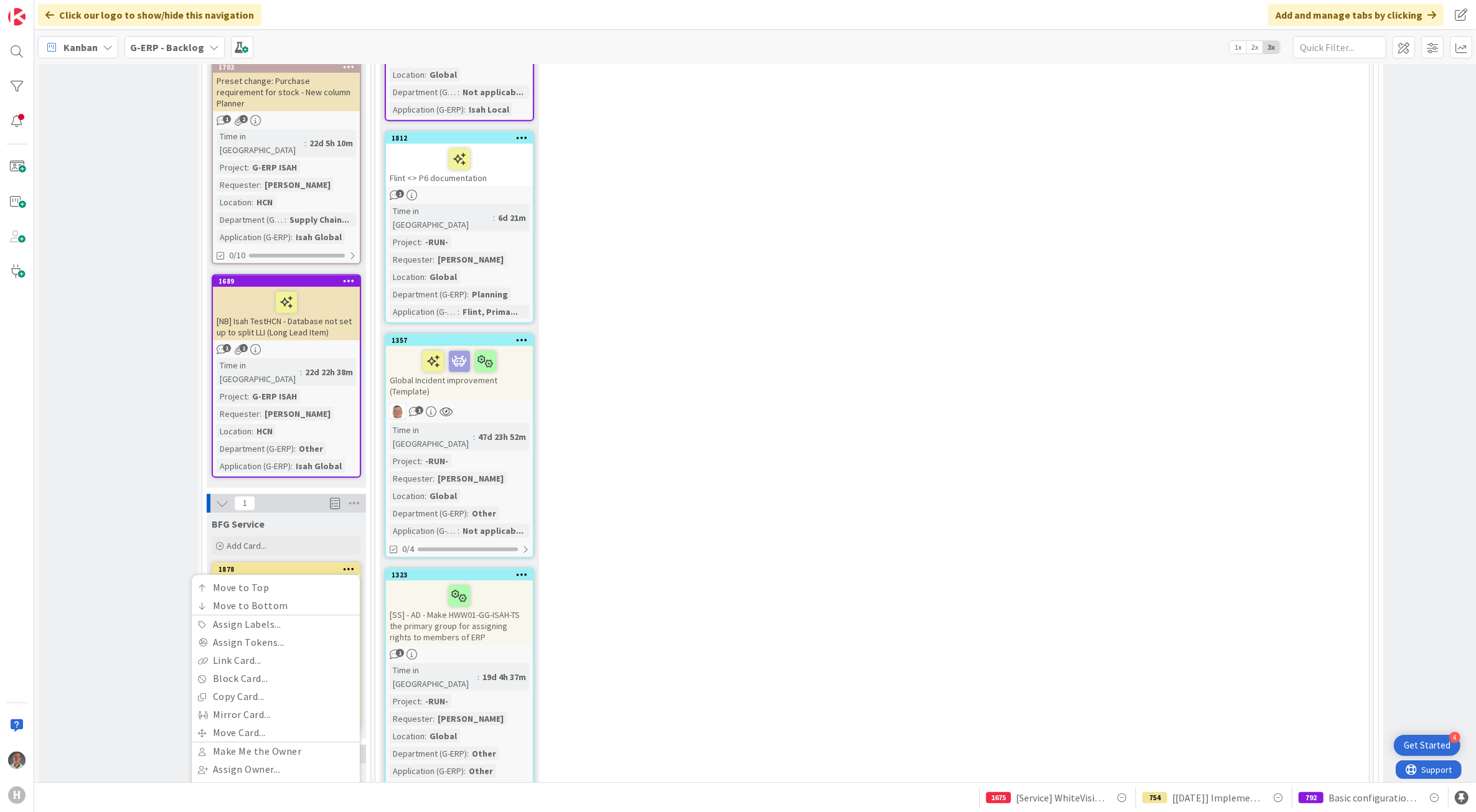
click at [351, 564] on icon at bounding box center [349, 568] width 12 height 9
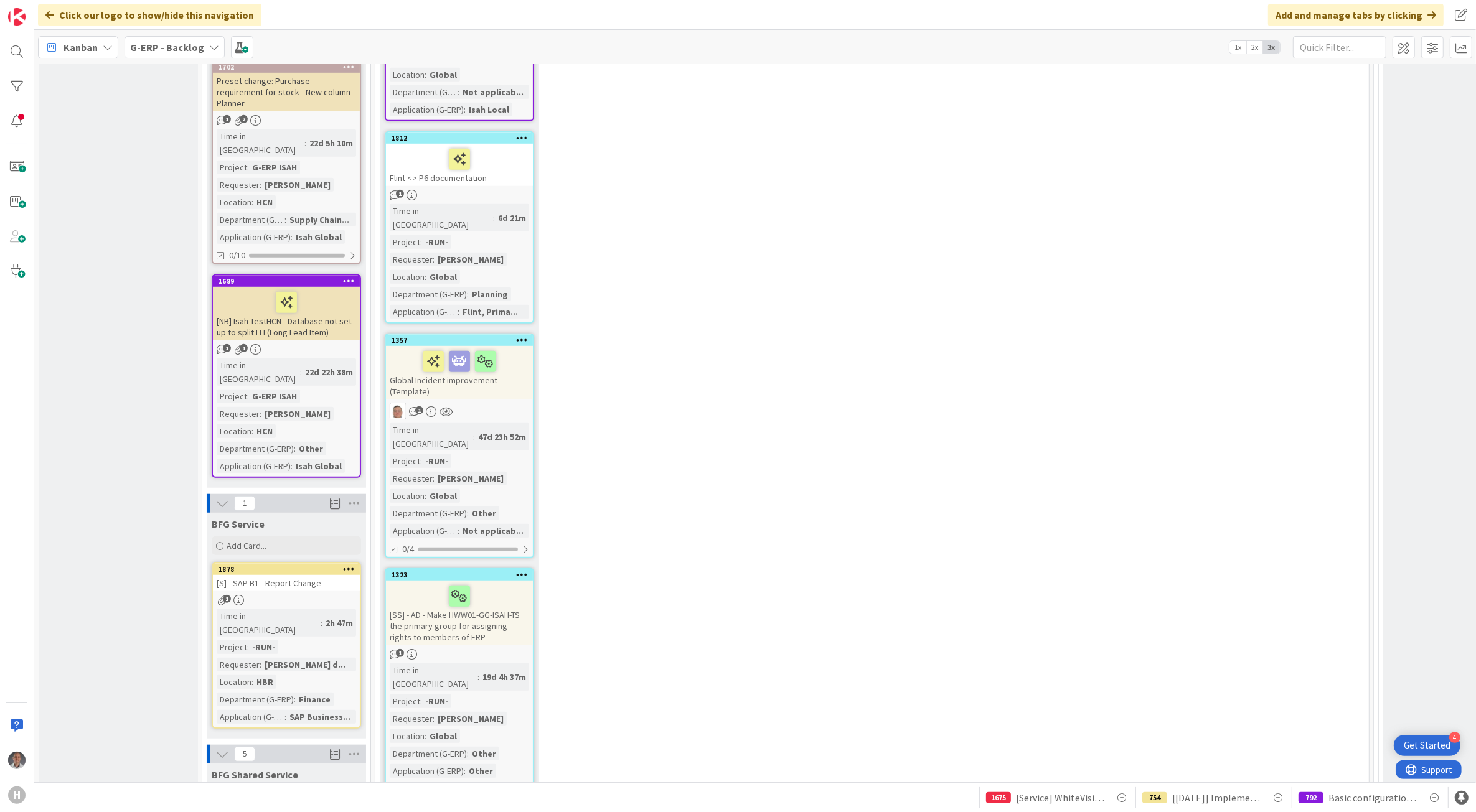
click at [349, 564] on icon at bounding box center [349, 568] width 12 height 9
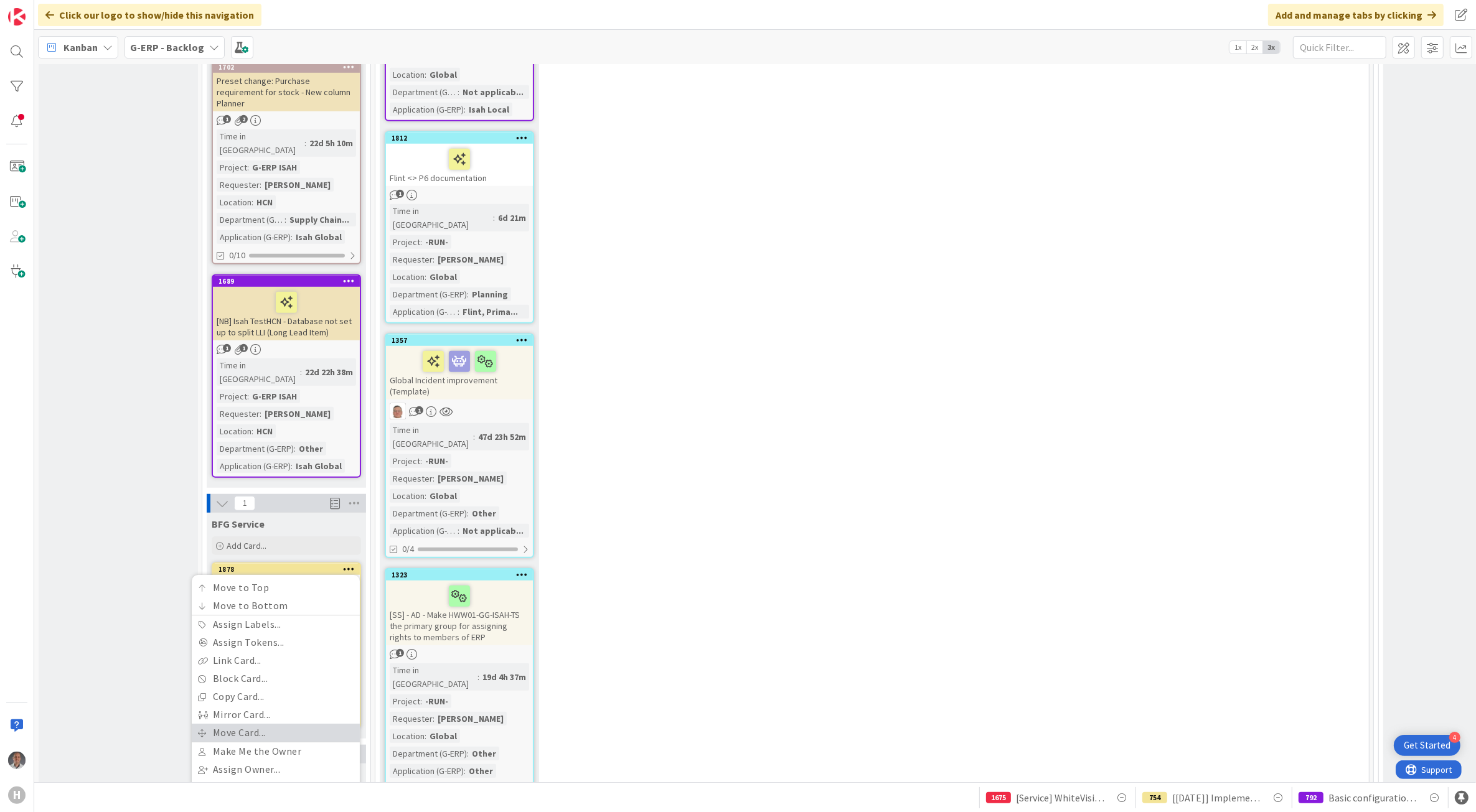
click at [267, 724] on link "Move Card..." at bounding box center [276, 733] width 168 height 18
click at [255, 653] on span "BFG Service" at bounding box center [237, 661] width 93 height 16
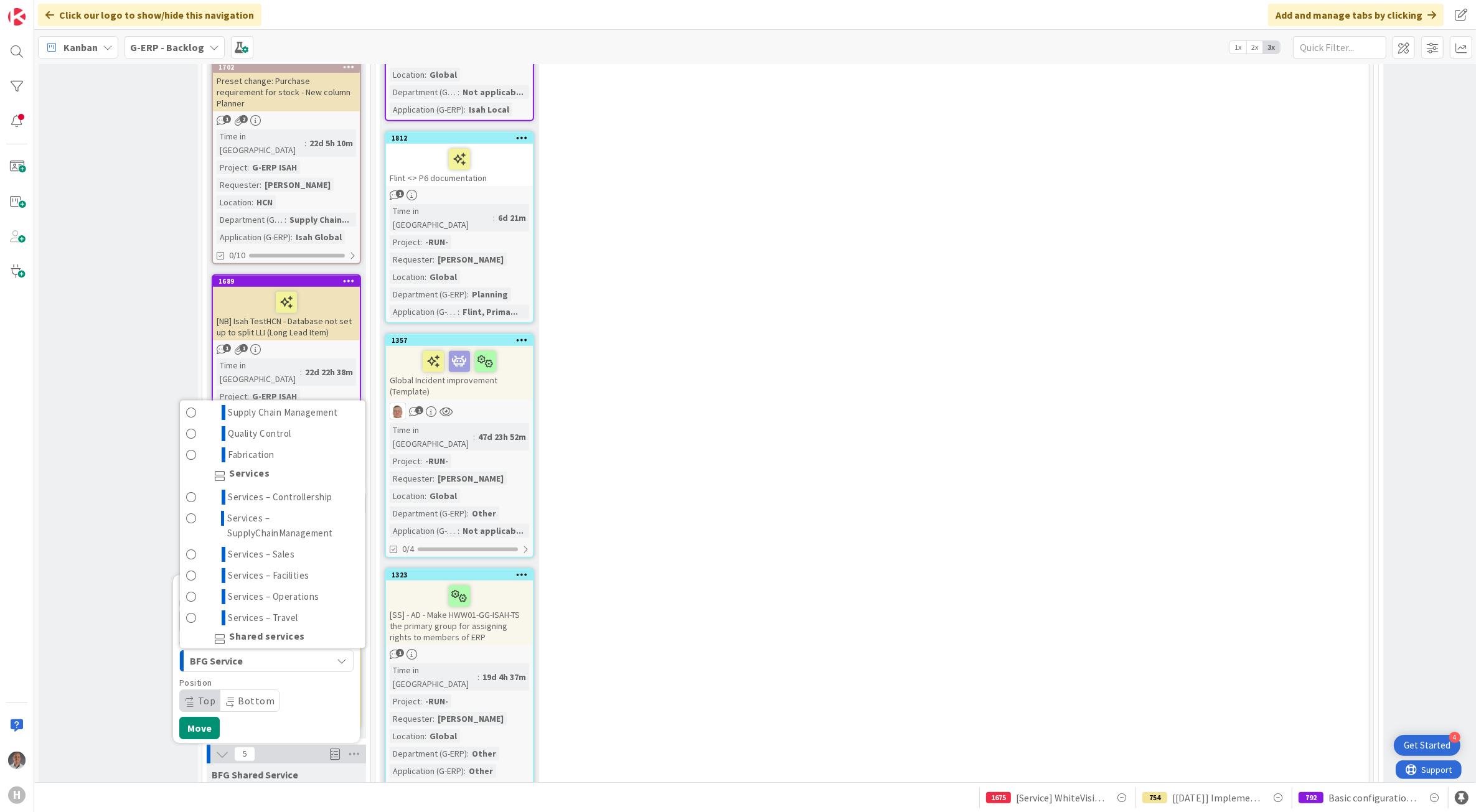
scroll to position [260, 0]
click at [291, 467] on span "Services – Controllership" at bounding box center [281, 474] width 105 height 15
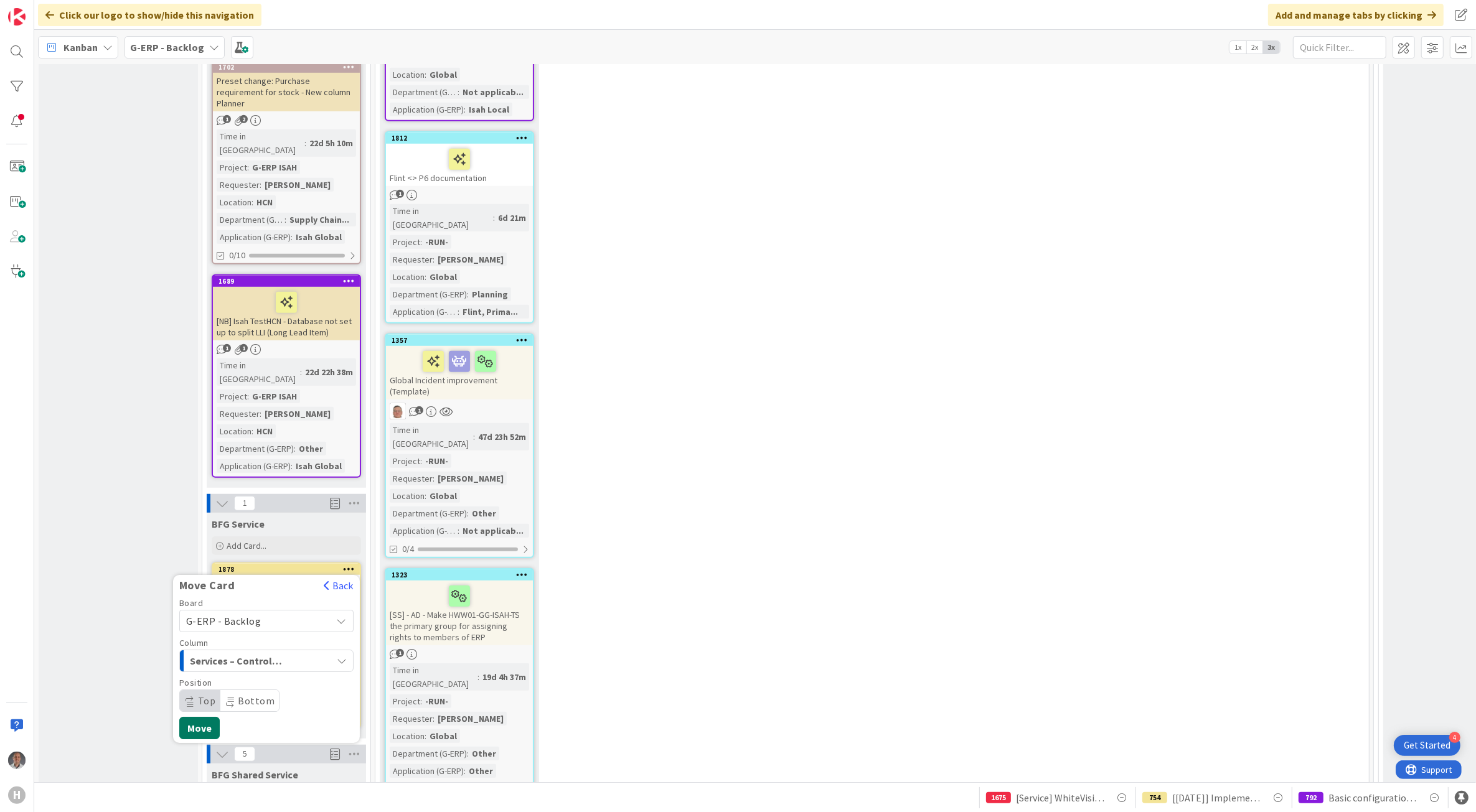
click at [201, 717] on button "Move" at bounding box center [199, 728] width 41 height 23
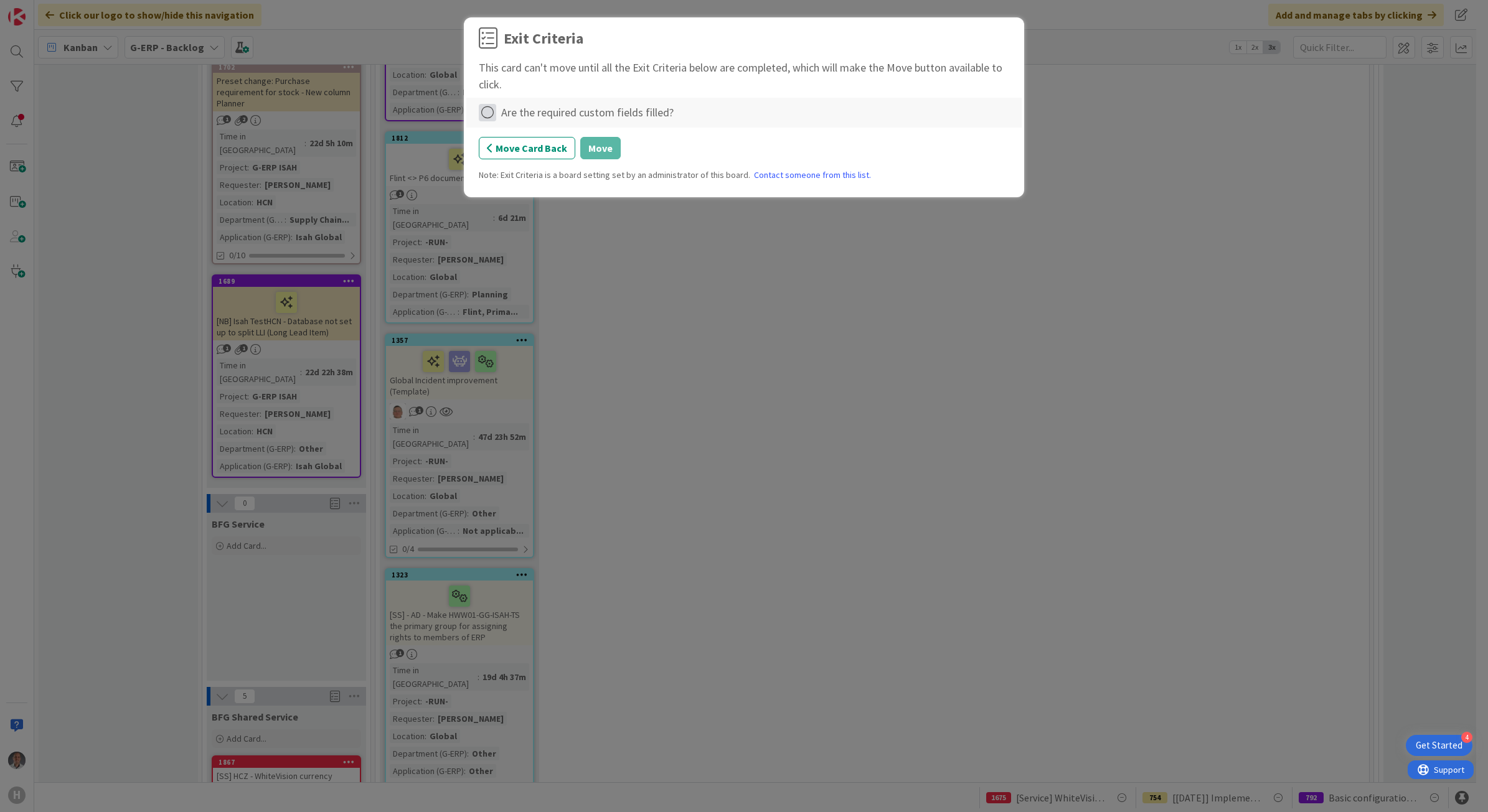
click at [490, 113] on icon at bounding box center [487, 113] width 17 height 17
click at [568, 141] on link "Complete" at bounding box center [556, 138] width 156 height 18
click at [595, 151] on button "Move" at bounding box center [600, 149] width 41 height 23
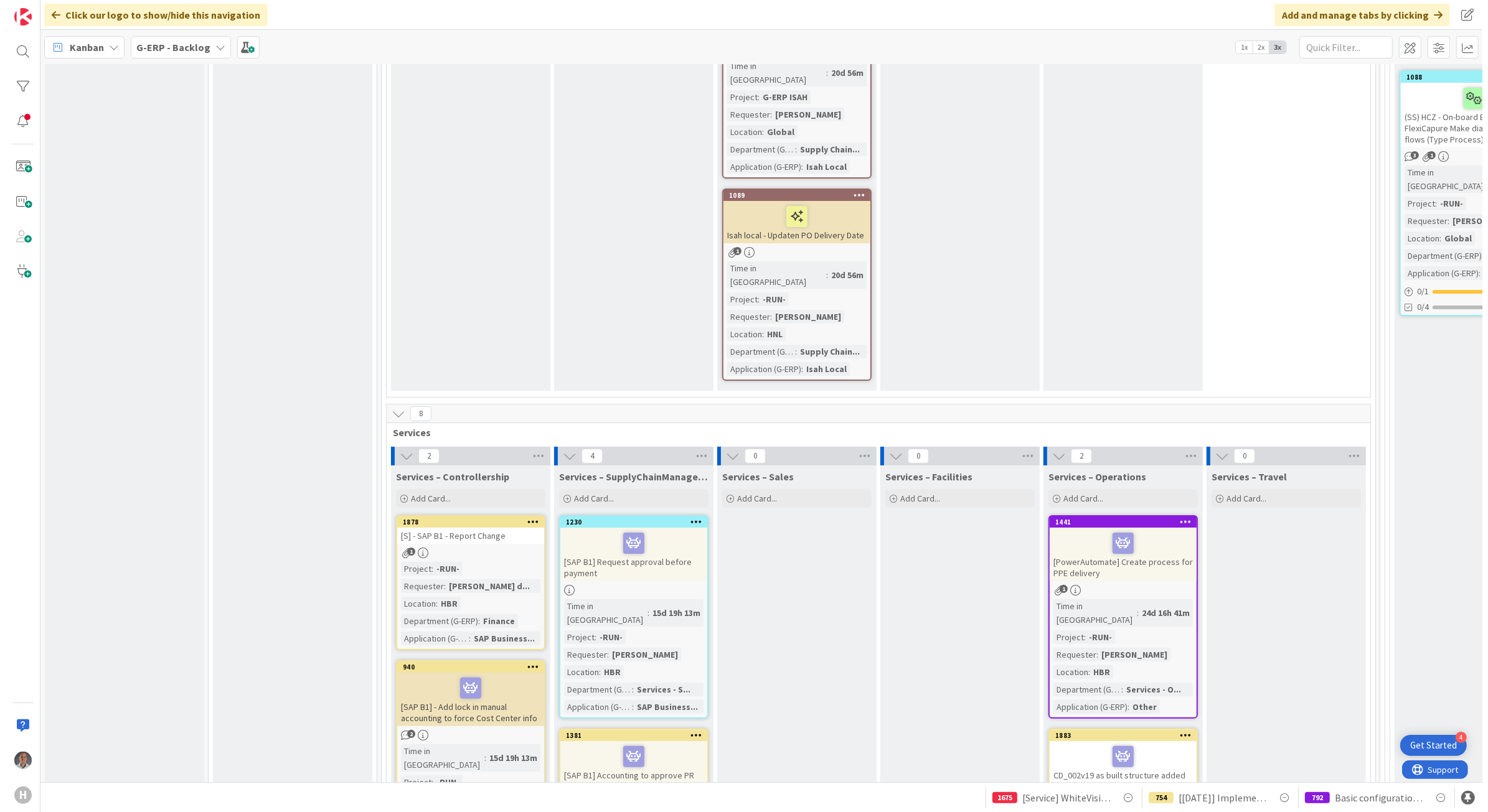
scroll to position [5990, 0]
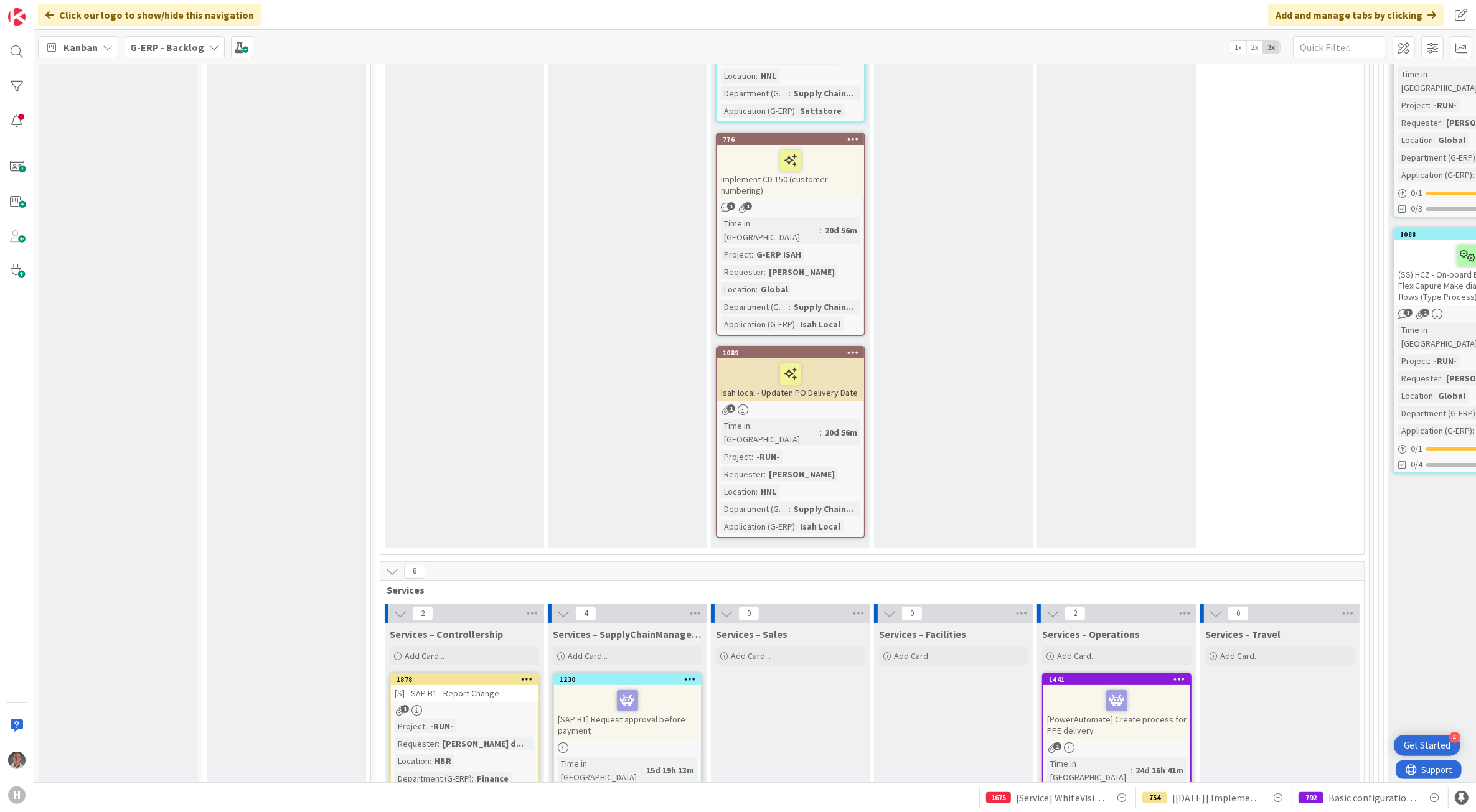
click at [494, 685] on div "[S] - SAP B1 - Report Change" at bounding box center [464, 693] width 147 height 16
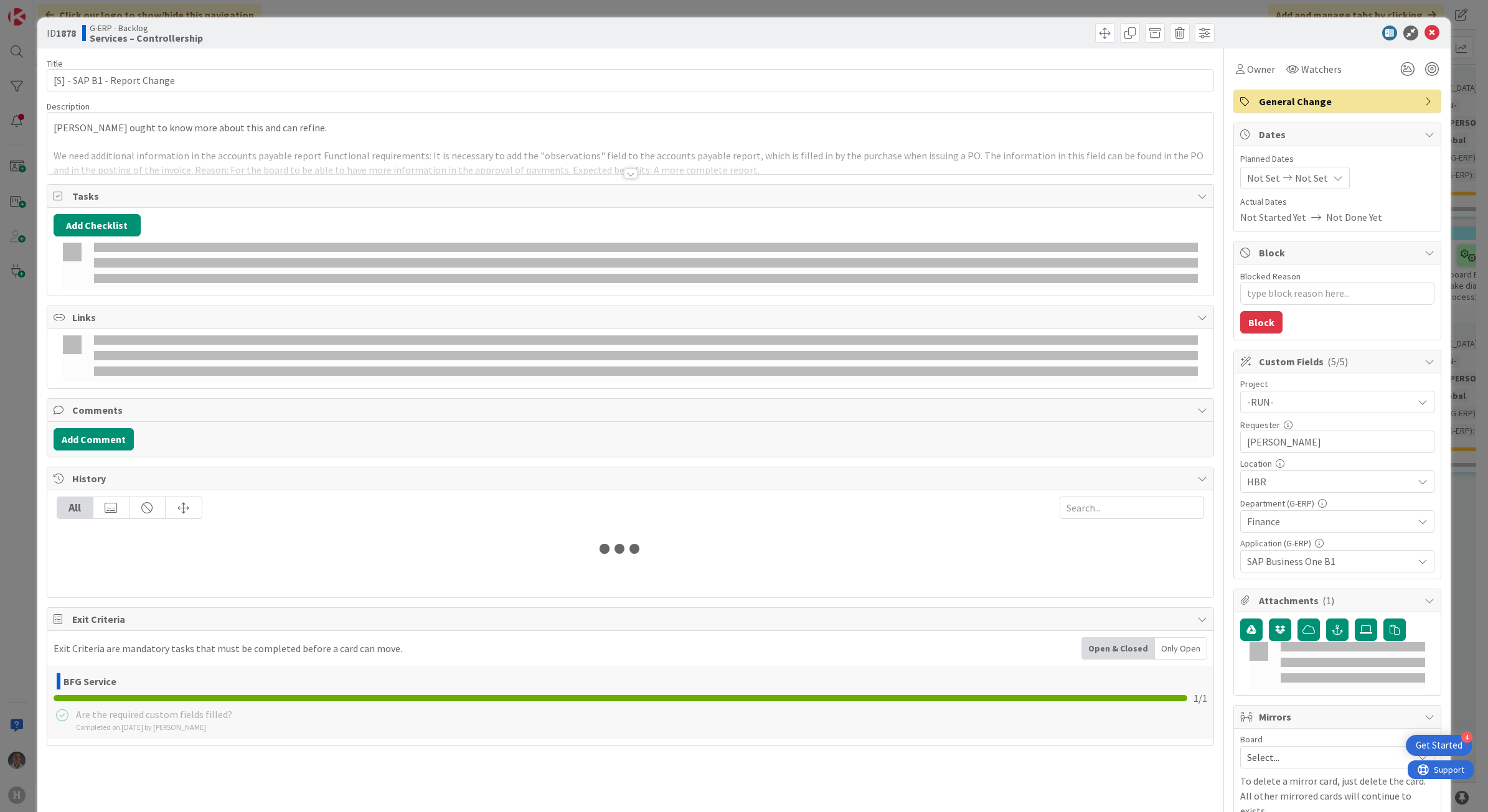
type textarea "x"
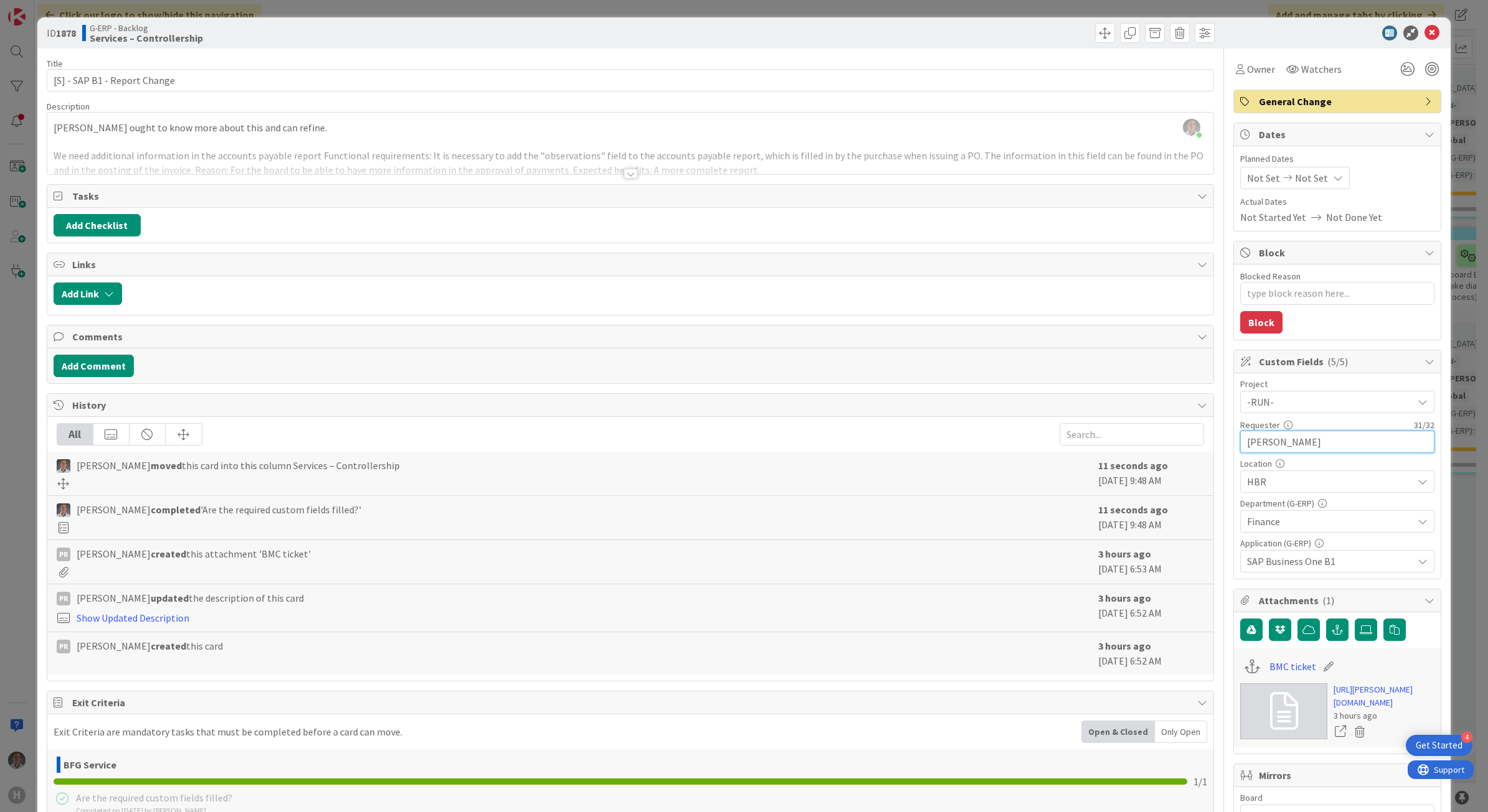
drag, startPoint x: 1373, startPoint y: 443, endPoint x: 1304, endPoint y: 438, distance: 69.2
click at [1152, 438] on input "[PERSON_NAME]" at bounding box center [1337, 442] width 194 height 23
type input "[PERSON_NAME]"
type textarea "x"
type input "[PERSON_NAME]"
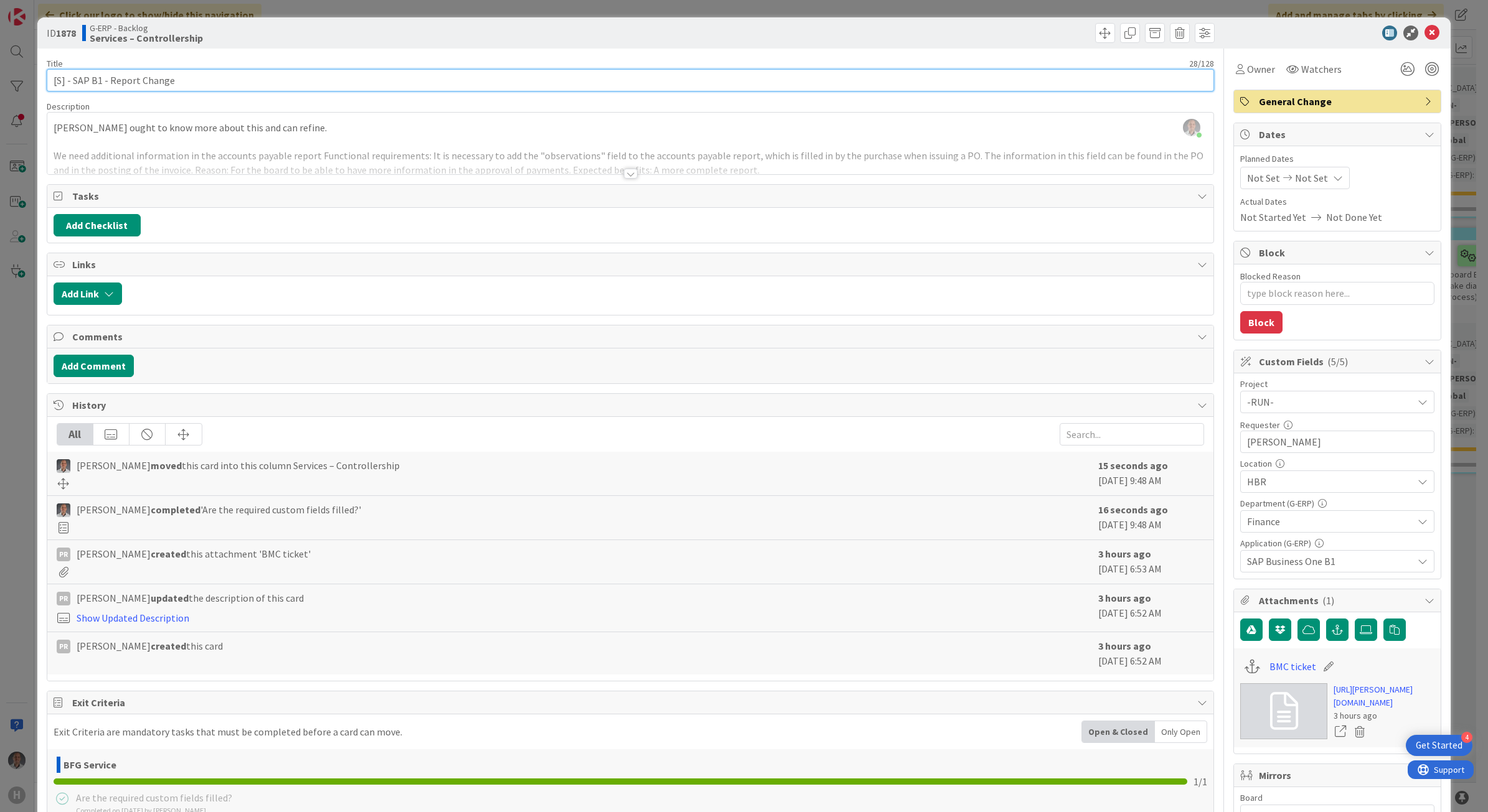
click at [62, 79] on input "[S] - SAP B1 - Report Change" at bounding box center [630, 81] width 1168 height 23
type input "[SAP] - SAP B1 - Report Change"
type textarea "x"
type input "[SAP B1] - SAP B1 - Report Change"
type textarea "x"
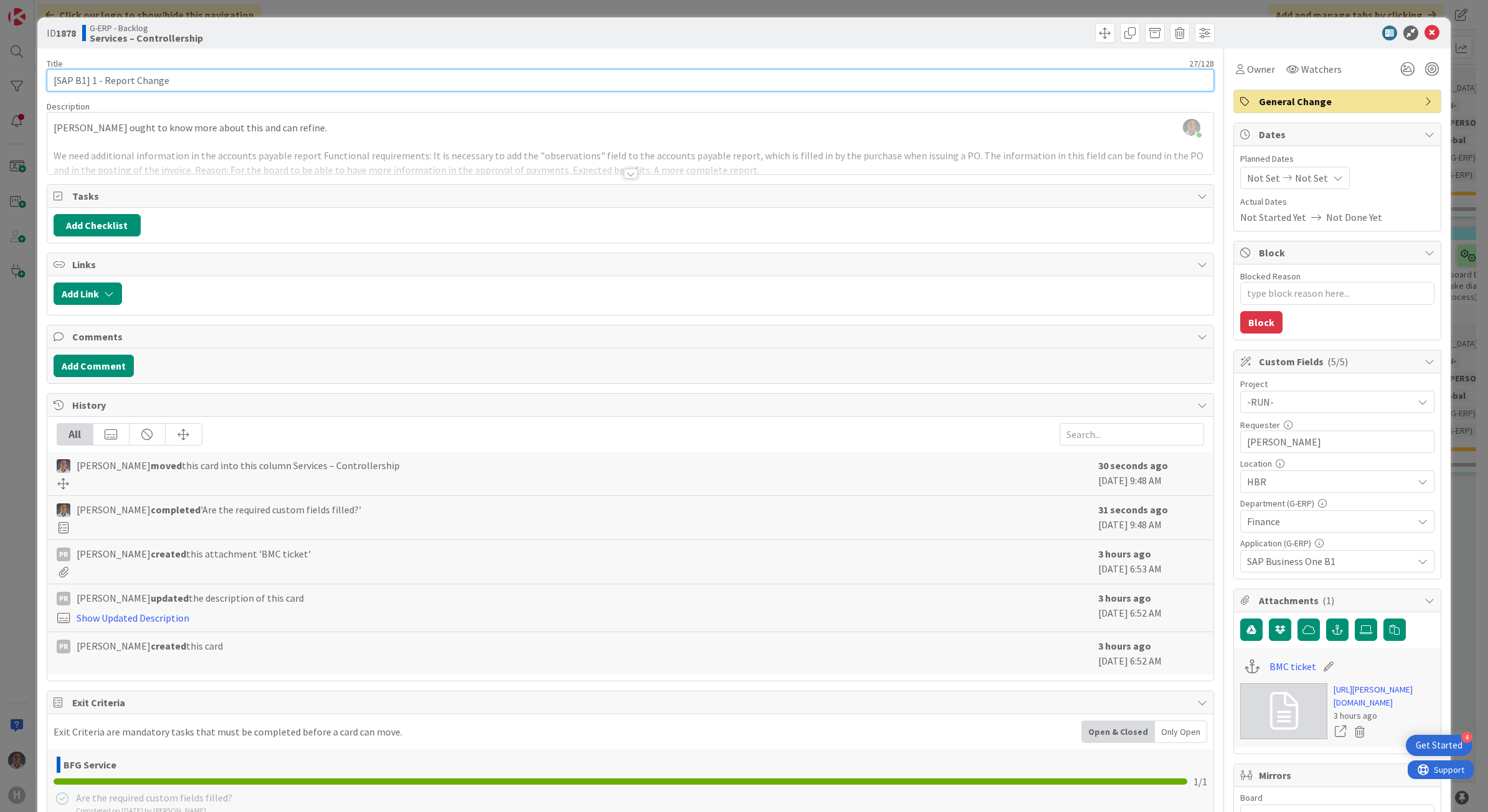
type input "[SAP B1] - Report Change"
type textarea "x"
type input "[SAP B1] - Report Change"
type textarea "x"
type input "[SAP B1] - Report Change"
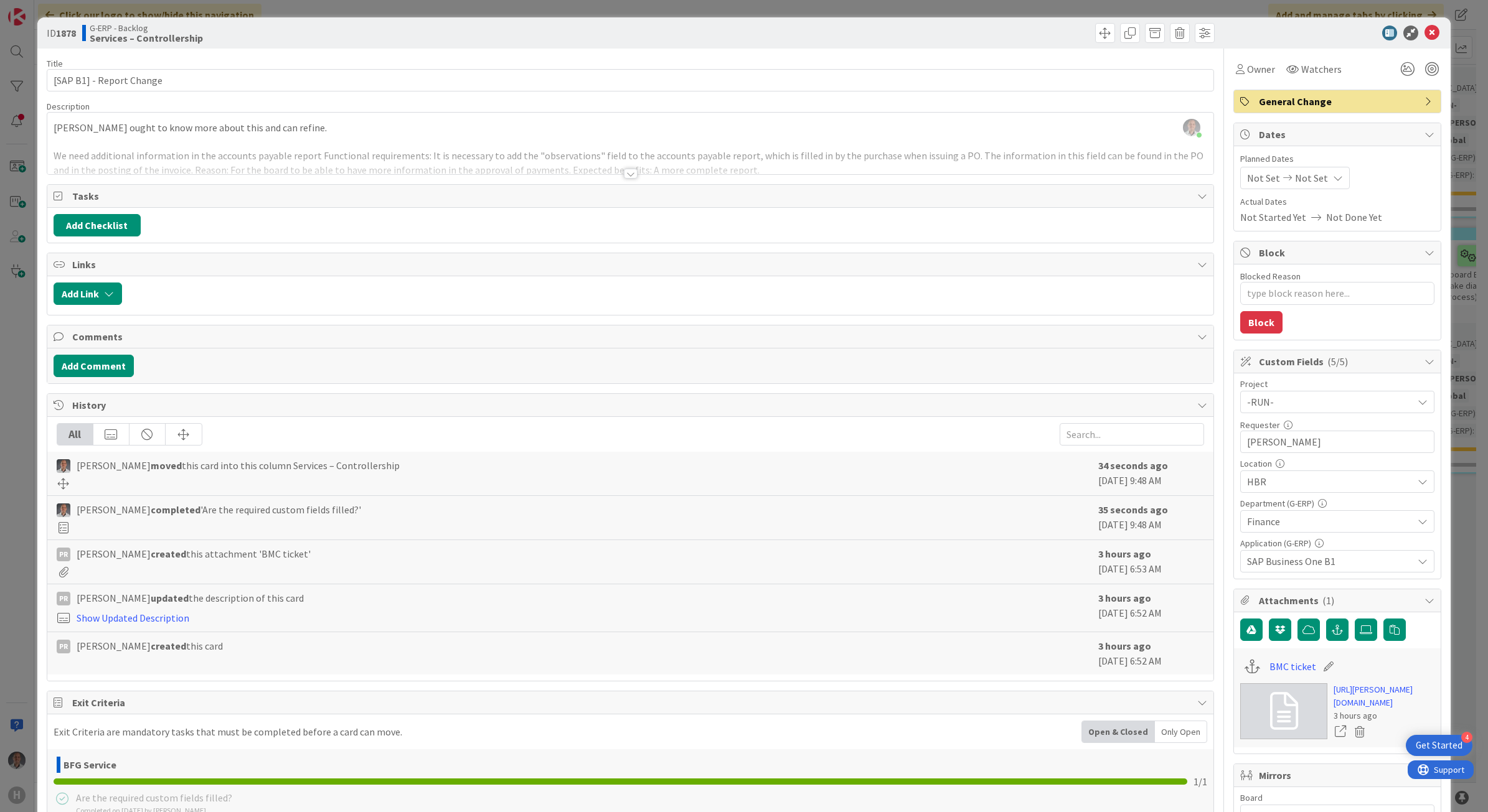
click at [1152, 99] on span "General Change" at bounding box center [1338, 101] width 159 height 15
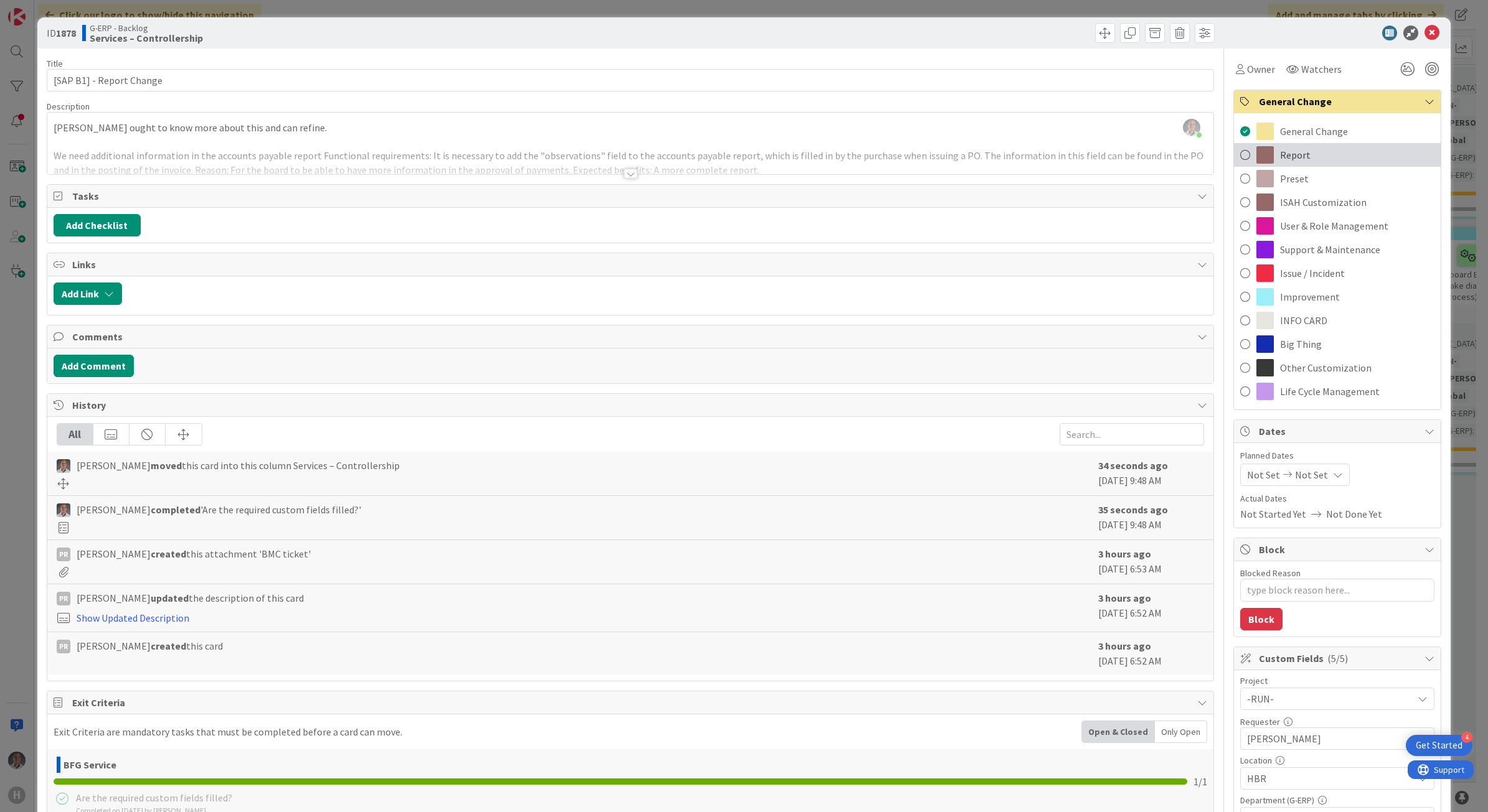
click at [1152, 153] on div "Report" at bounding box center [1337, 155] width 207 height 24
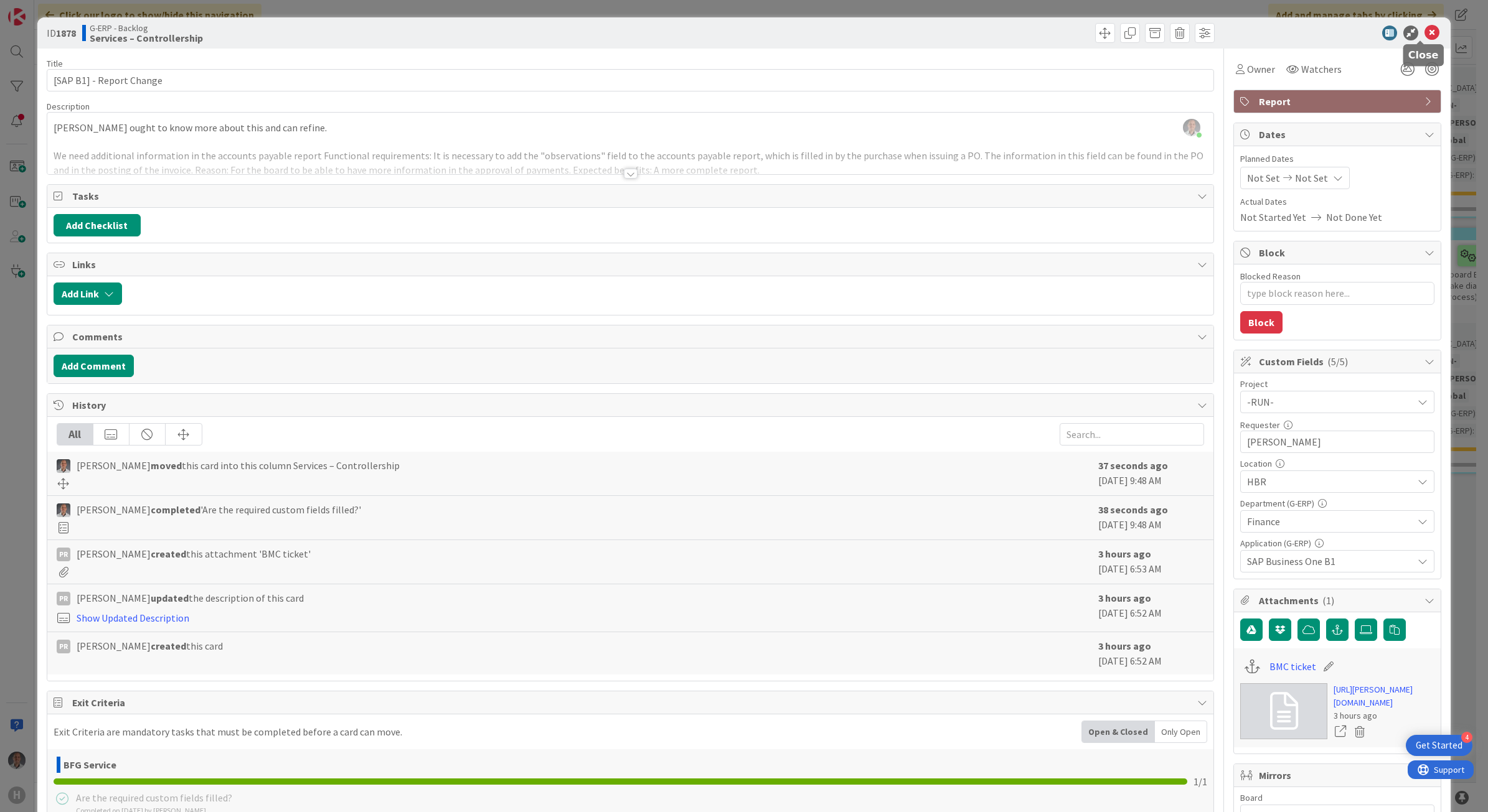
click at [1152, 33] on icon at bounding box center [1432, 33] width 15 height 15
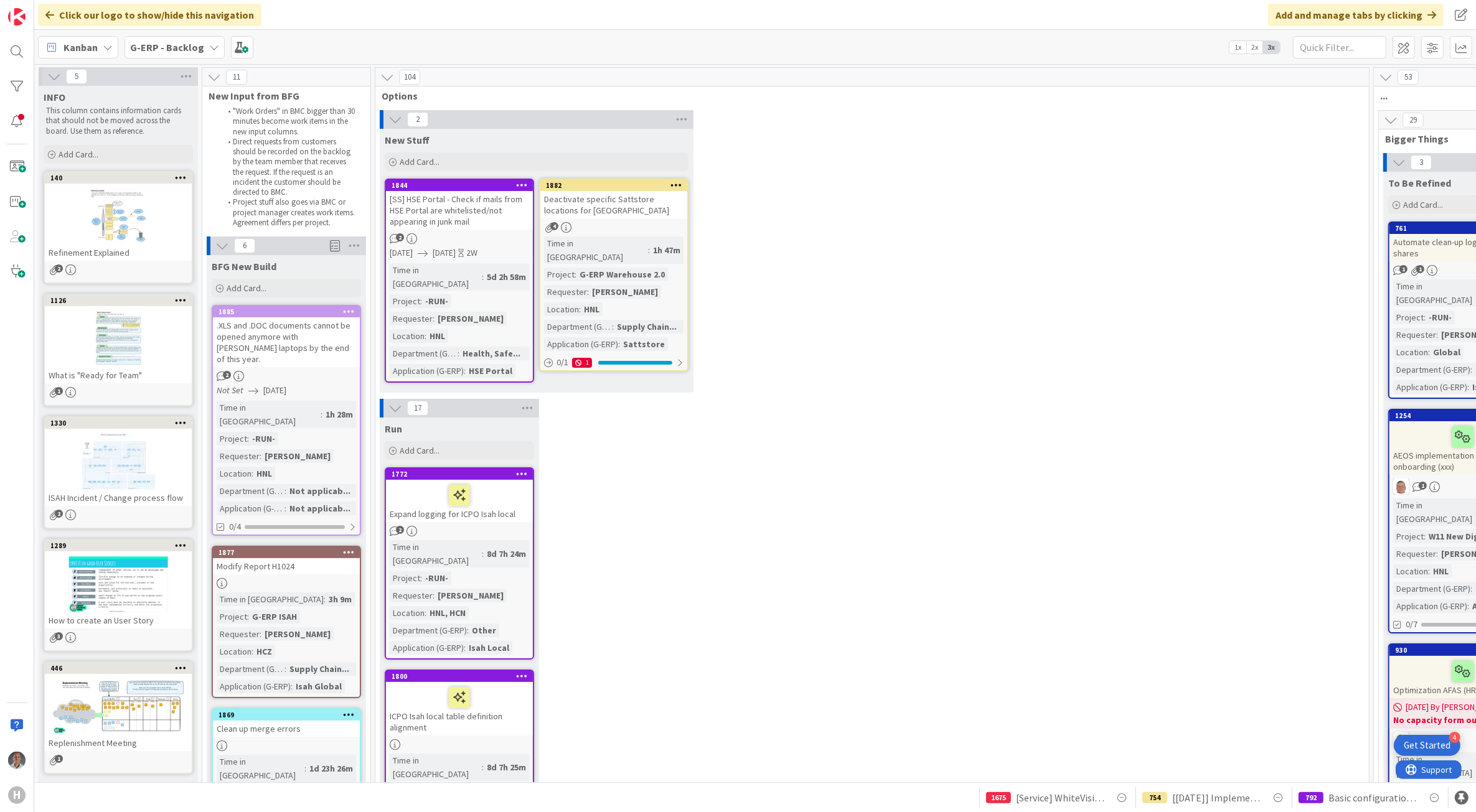
click at [501, 212] on div "[SS] HSE Portal - Check if mails from HSE Portal are whitelisted/not appearing …" at bounding box center [459, 210] width 147 height 39
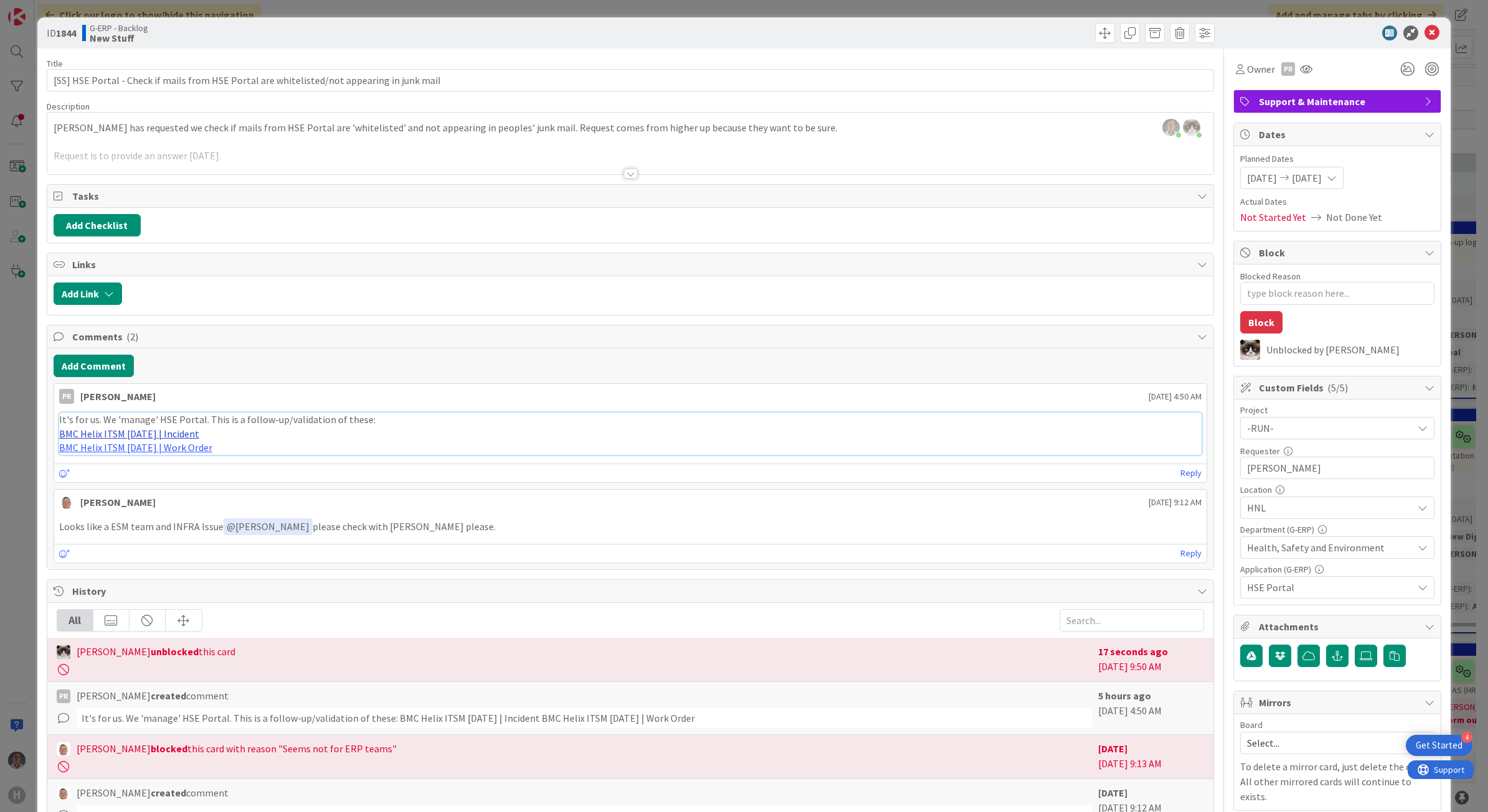
click at [137, 436] on link "BMC Helix ITSM [DATE] | Incident" at bounding box center [129, 434] width 140 height 13
click at [194, 450] on link "BMC Helix ITSM [DATE] | Work Order" at bounding box center [136, 447] width 153 height 13
type textarea "x"
